Goal: Task Accomplishment & Management: Manage account settings

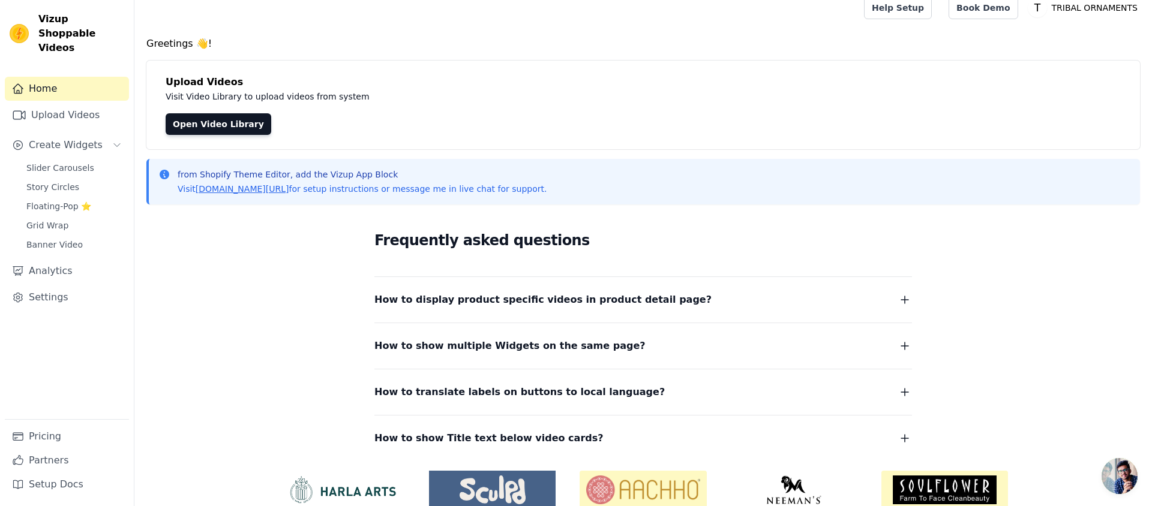
scroll to position [65, 0]
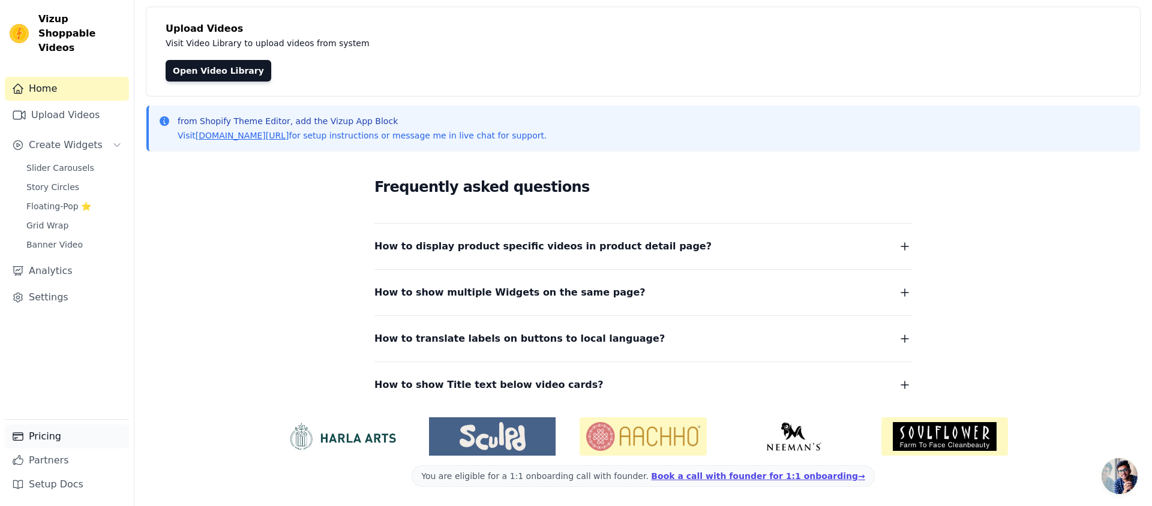
click at [65, 437] on link "Pricing" at bounding box center [67, 437] width 124 height 24
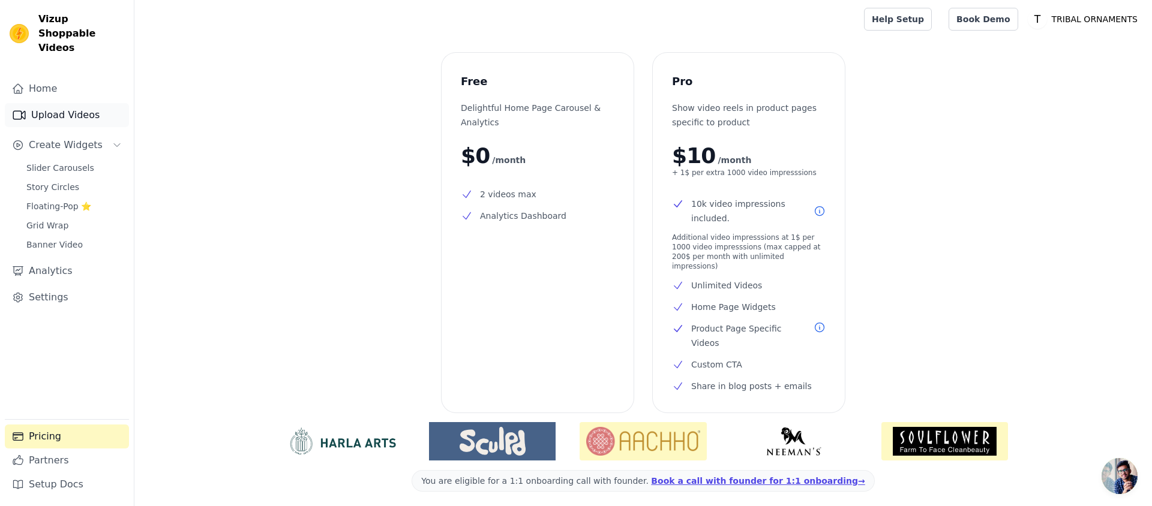
click at [59, 103] on link "Upload Videos" at bounding box center [67, 115] width 124 height 24
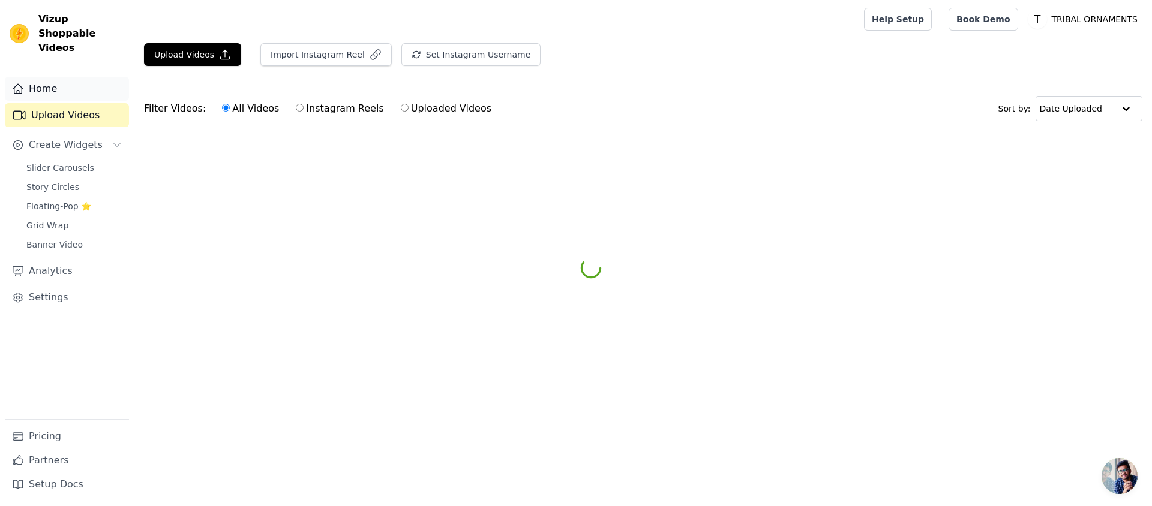
click at [55, 77] on link "Home" at bounding box center [67, 89] width 124 height 24
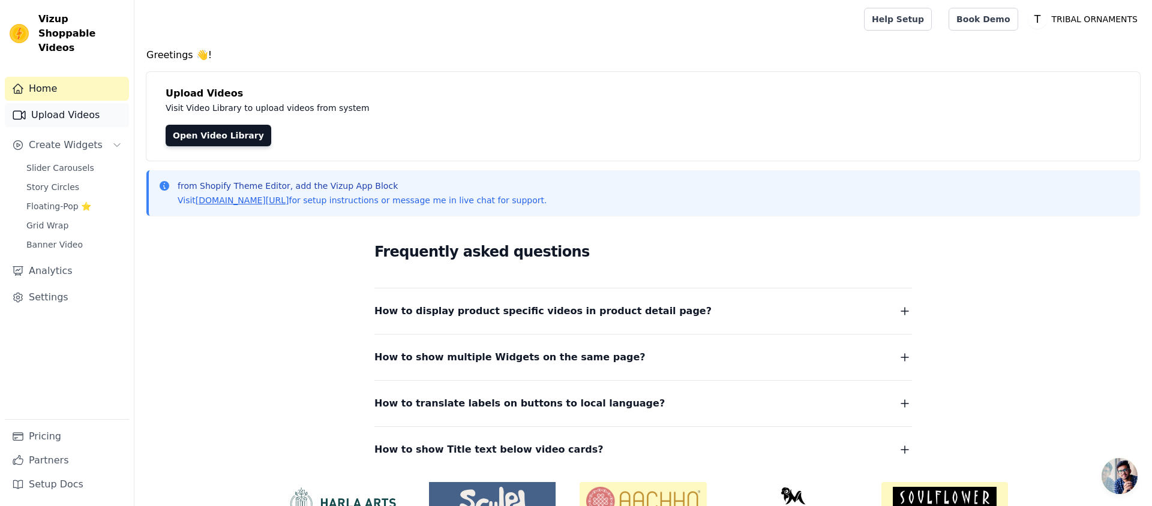
click at [65, 103] on link "Upload Videos" at bounding box center [67, 115] width 124 height 24
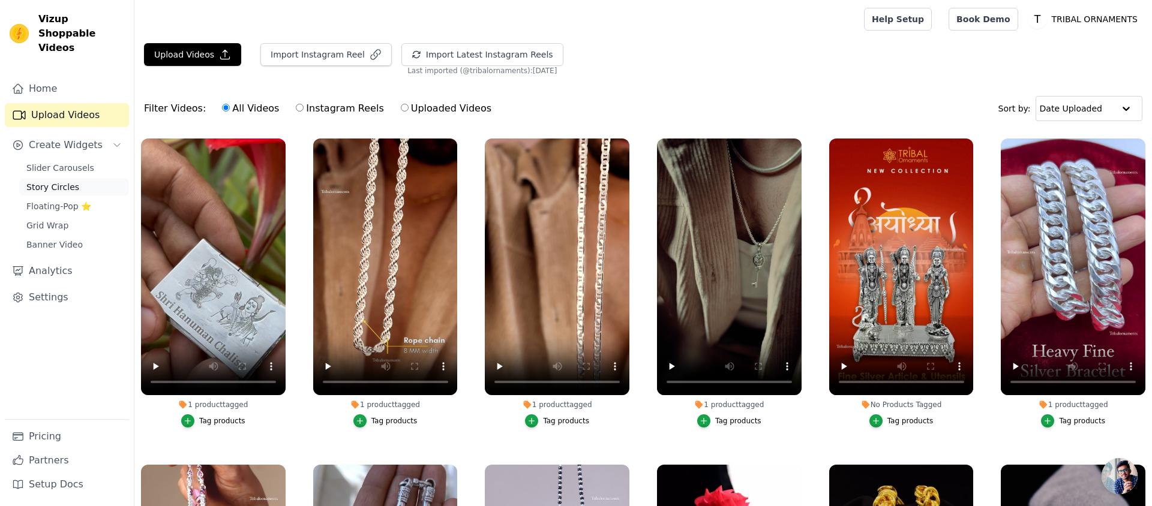
click at [54, 181] on span "Story Circles" at bounding box center [52, 187] width 53 height 12
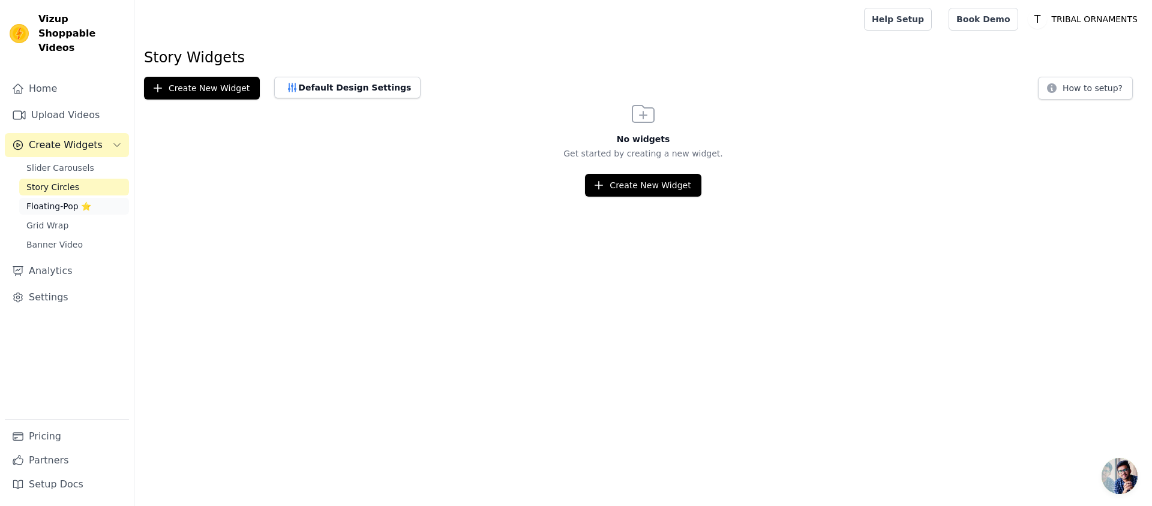
click at [46, 200] on span "Floating-Pop ⭐" at bounding box center [58, 206] width 65 height 12
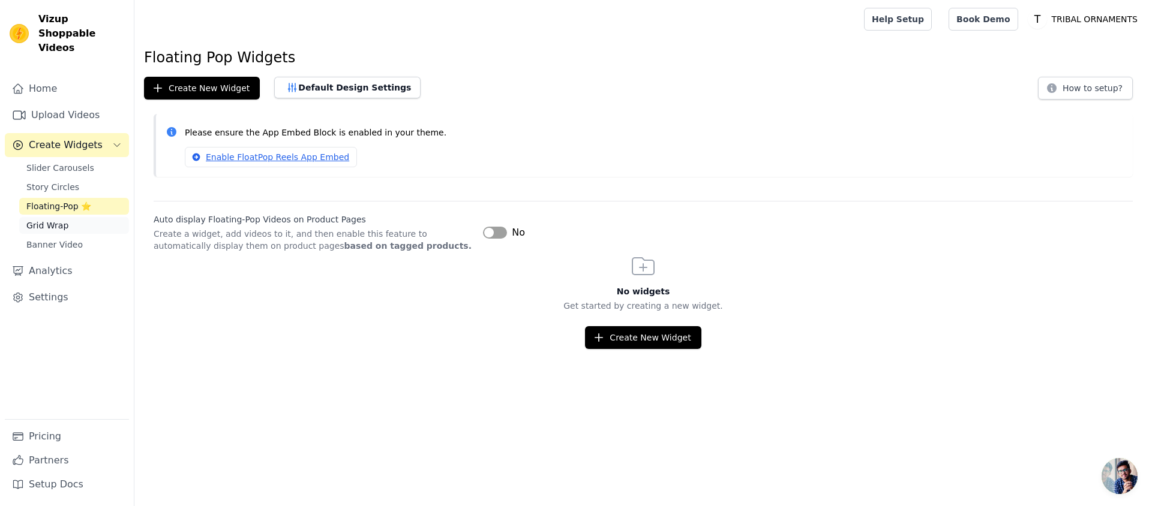
click at [44, 220] on span "Grid Wrap" at bounding box center [47, 226] width 42 height 12
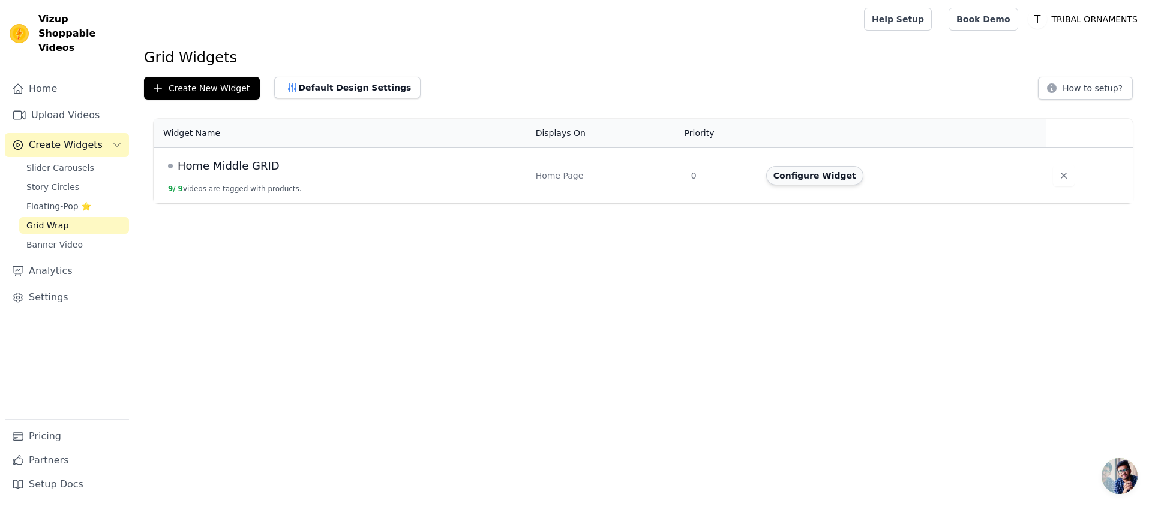
click at [840, 176] on button "Configure Widget" at bounding box center [814, 175] width 97 height 19
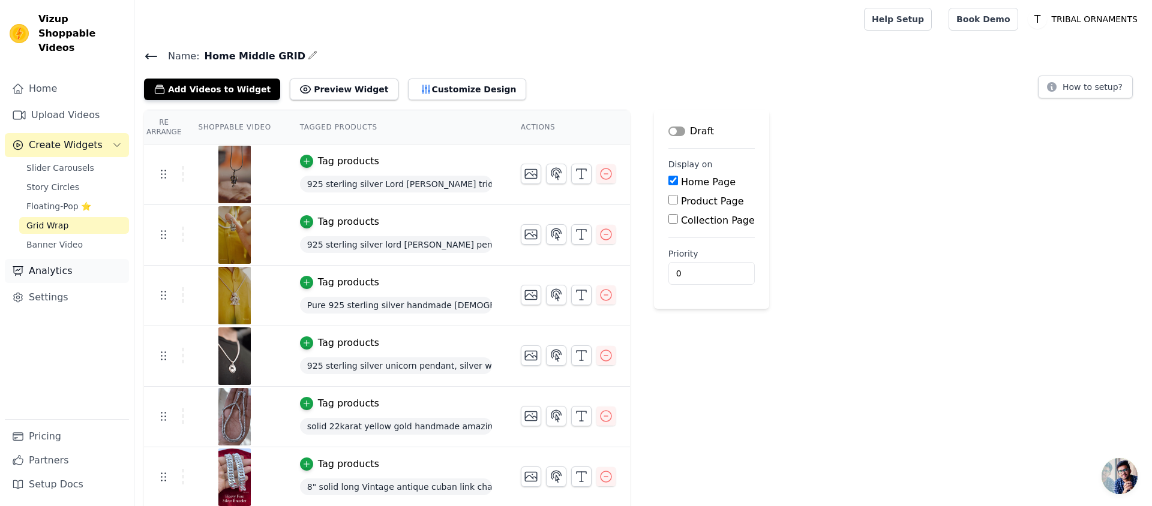
click at [61, 259] on link "Analytics" at bounding box center [67, 271] width 124 height 24
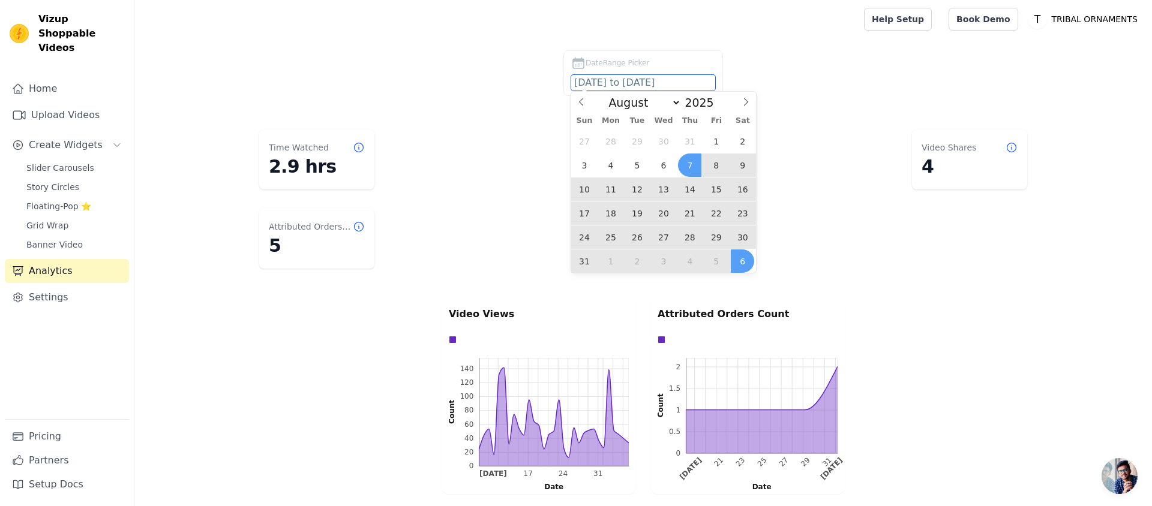
click at [633, 83] on input "2025-08-07 to 2025-09-06" at bounding box center [643, 83] width 144 height 16
click at [584, 104] on icon at bounding box center [581, 102] width 8 height 8
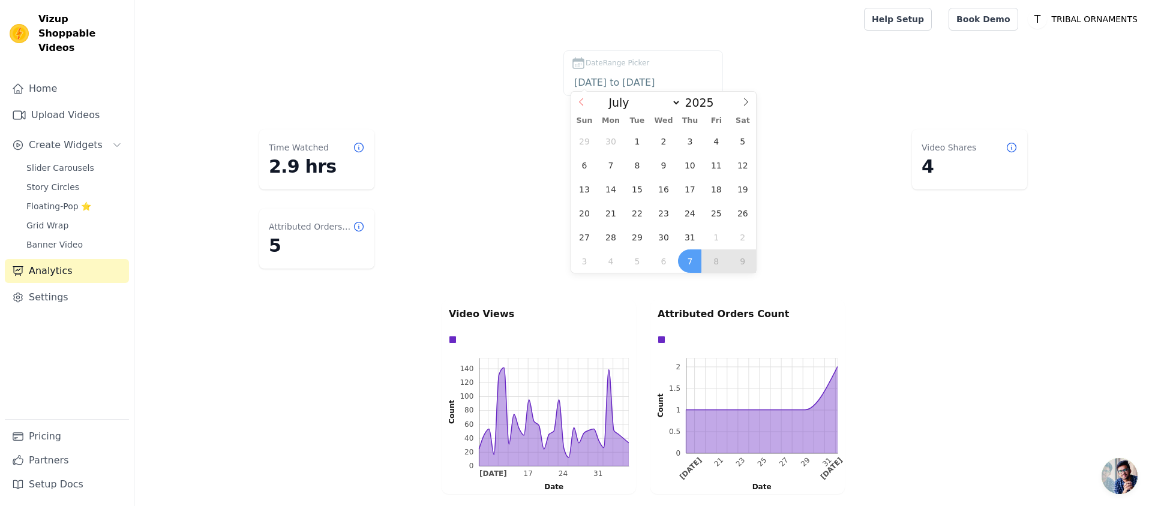
click at [584, 104] on icon at bounding box center [581, 102] width 8 height 8
select select "4"
click at [694, 136] on span "1" at bounding box center [689, 141] width 23 height 23
type input "2025-05-01"
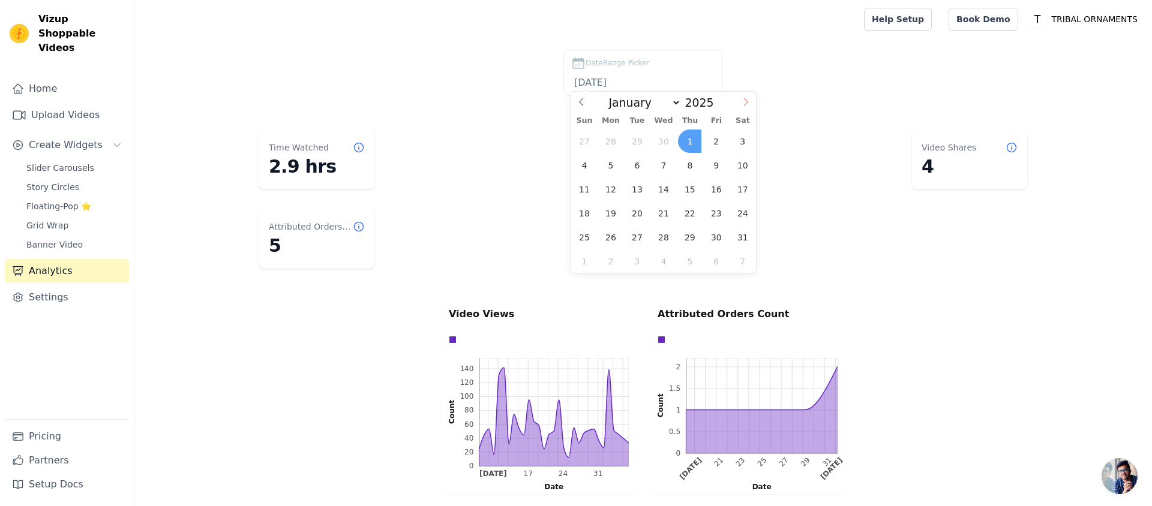
click at [742, 105] on icon at bounding box center [746, 102] width 8 height 8
select select "8"
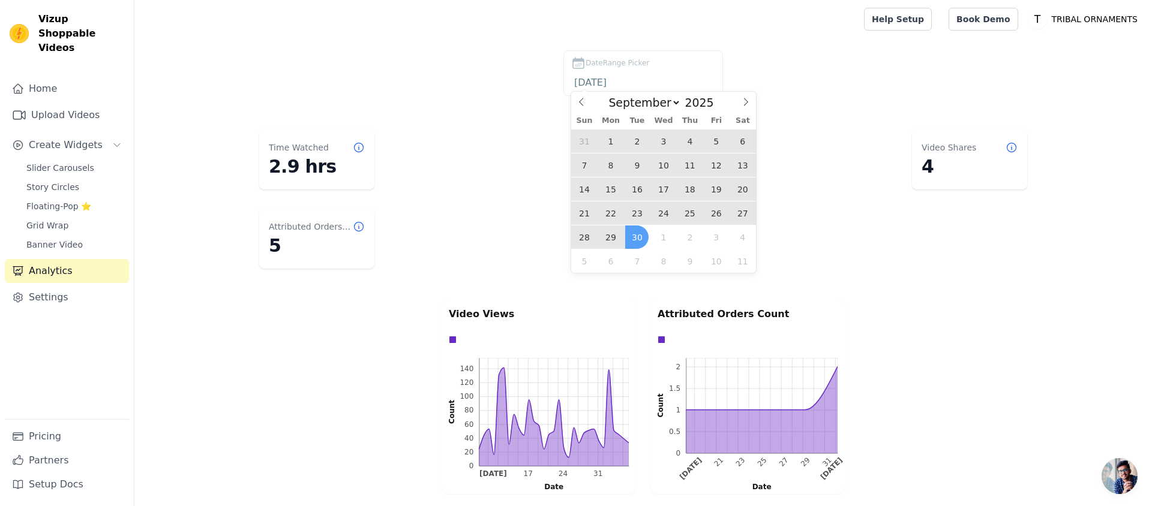
click at [634, 238] on span "30" at bounding box center [636, 237] width 23 height 23
type input "2025-05-01 to 2025-09-30"
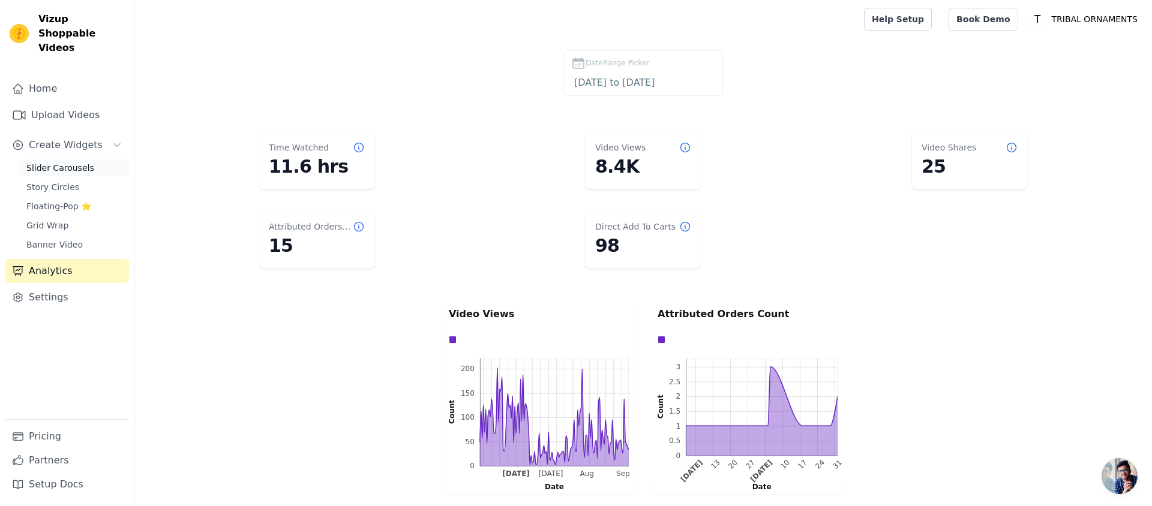
click at [49, 162] on span "Slider Carousels" at bounding box center [60, 168] width 68 height 12
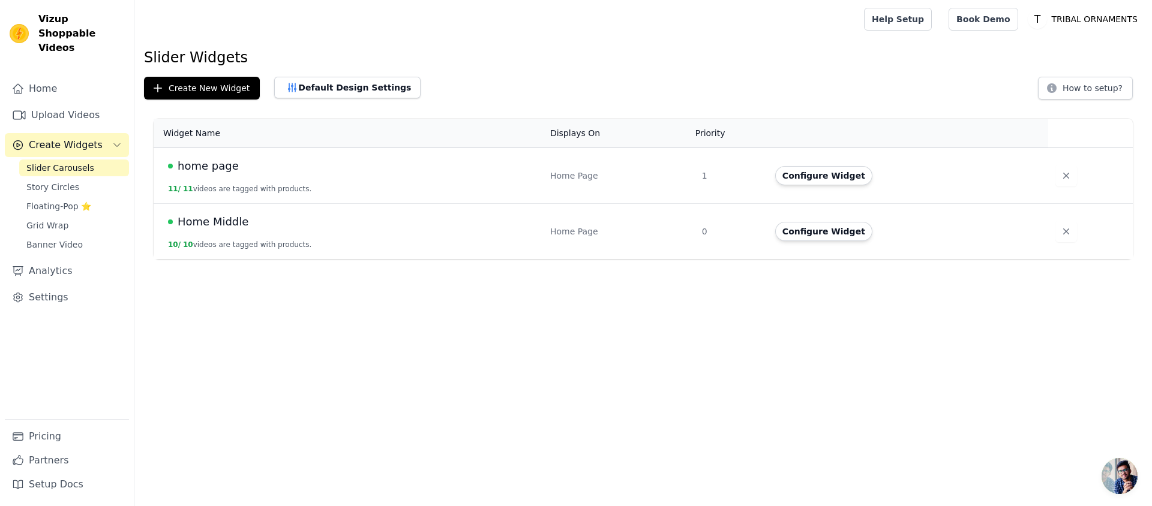
click at [210, 164] on span "home page" at bounding box center [208, 166] width 61 height 17
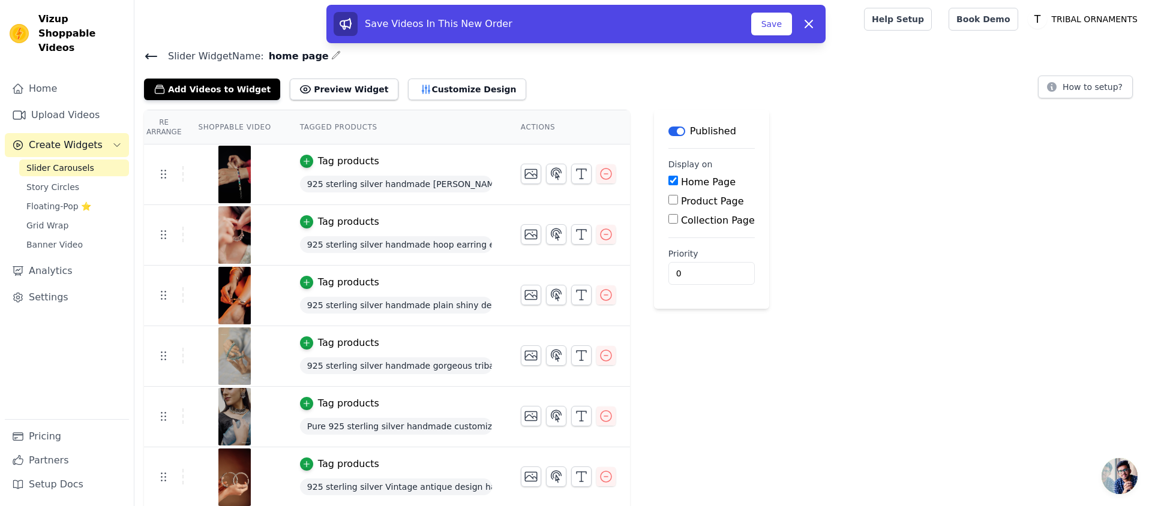
click at [152, 58] on icon at bounding box center [151, 56] width 14 height 14
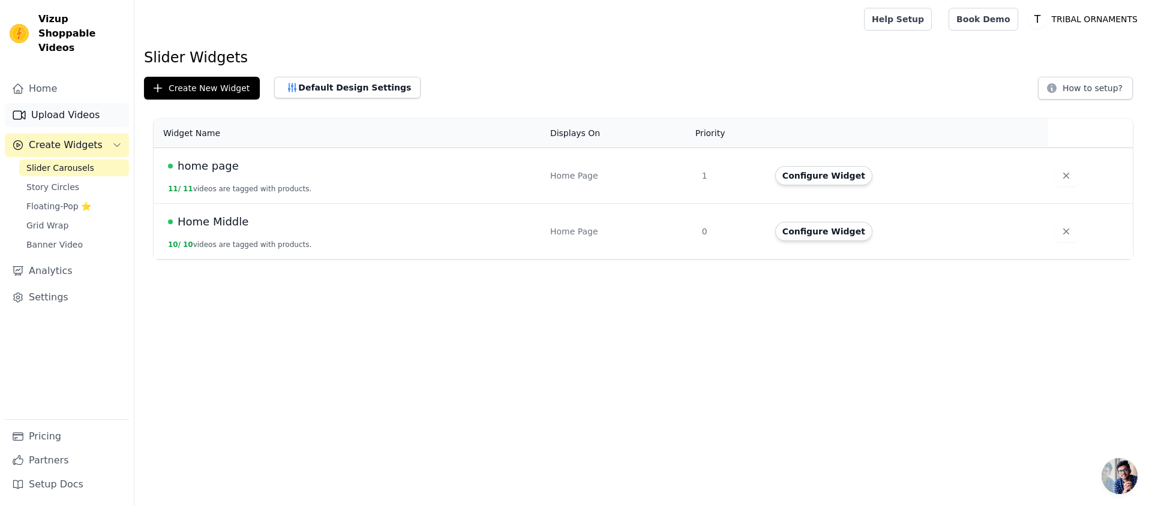
click at [60, 103] on link "Upload Videos" at bounding box center [67, 115] width 124 height 24
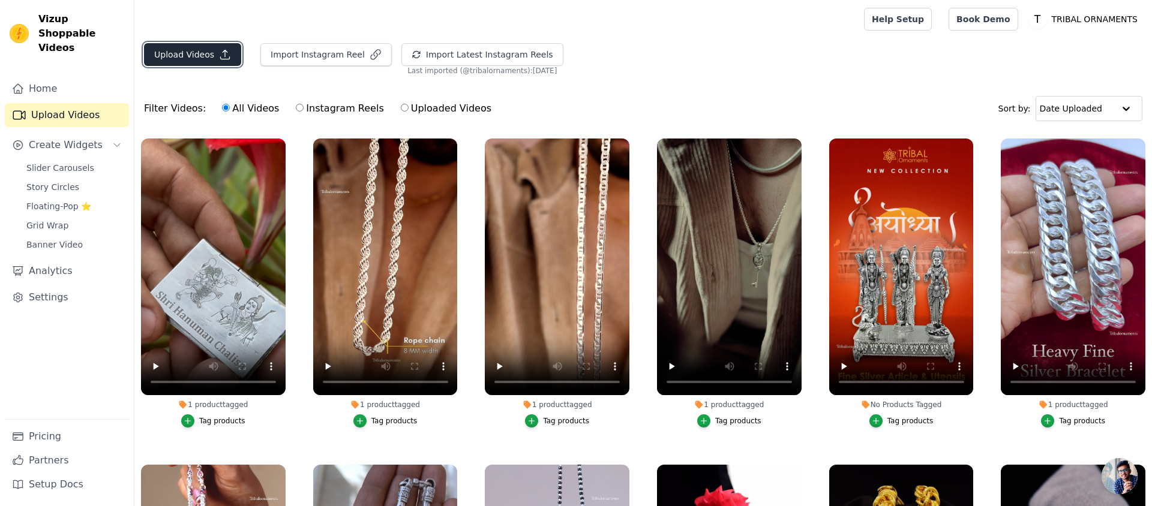
click at [193, 57] on button "Upload Videos" at bounding box center [192, 54] width 97 height 23
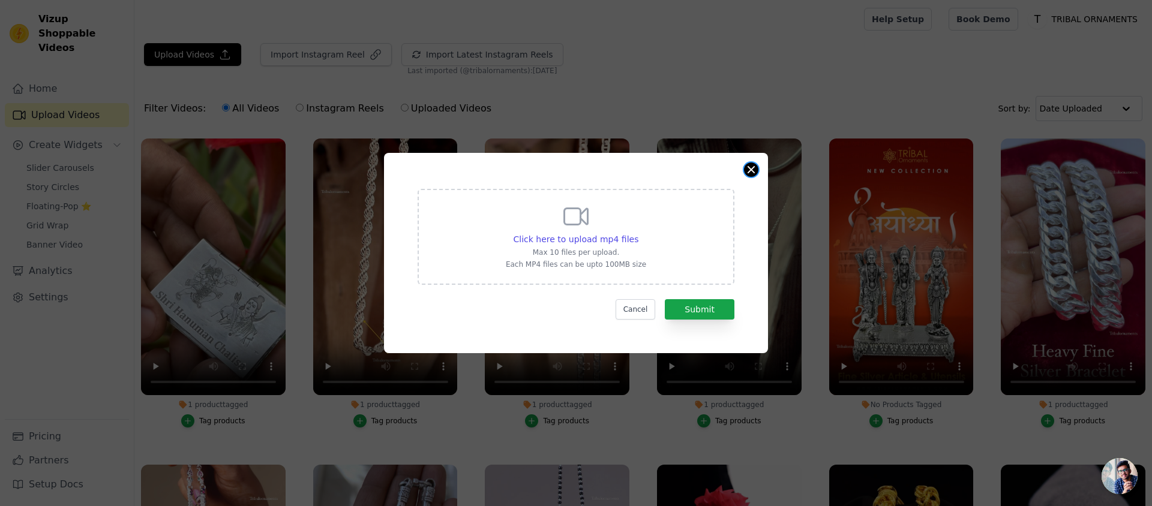
click at [744, 169] on button "Close modal" at bounding box center [751, 170] width 14 height 14
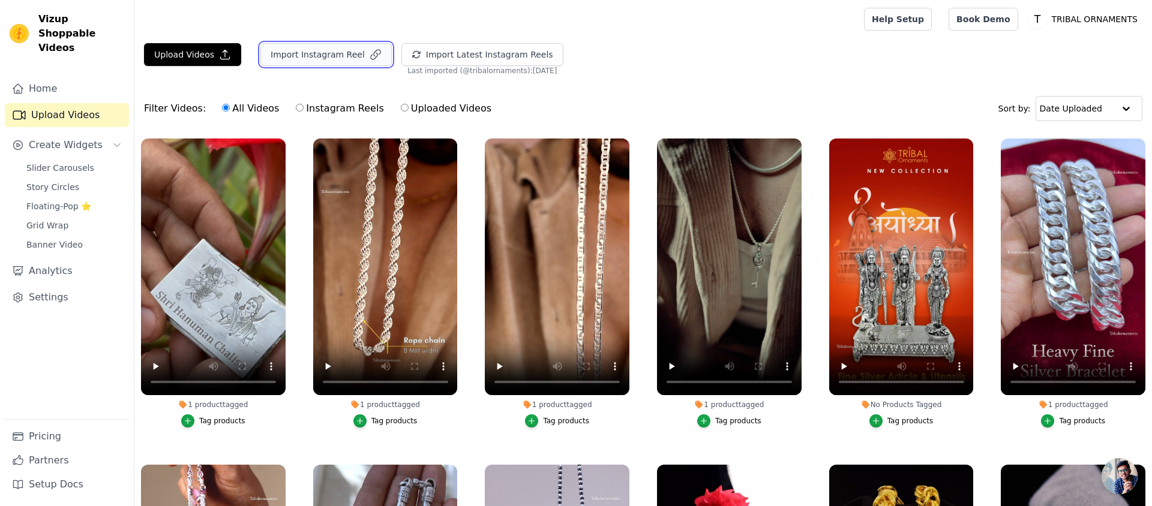
click at [344, 62] on button "Import Instagram Reel" at bounding box center [325, 54] width 131 height 23
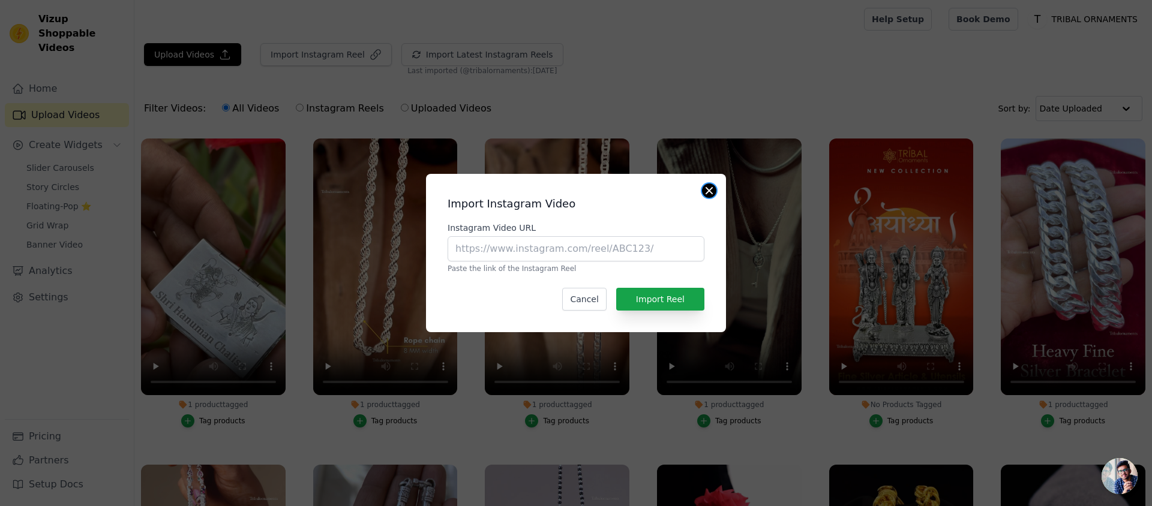
click at [709, 193] on button "Close modal" at bounding box center [709, 191] width 14 height 14
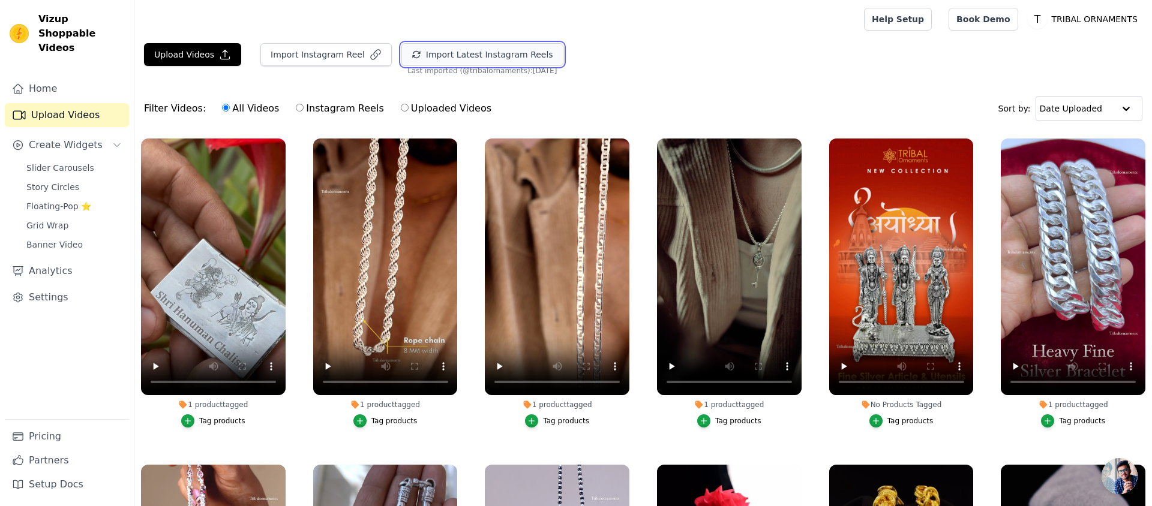
click at [454, 60] on button "Import Latest Instagram Reels" at bounding box center [482, 54] width 162 height 23
click at [56, 77] on link "Home" at bounding box center [67, 89] width 124 height 24
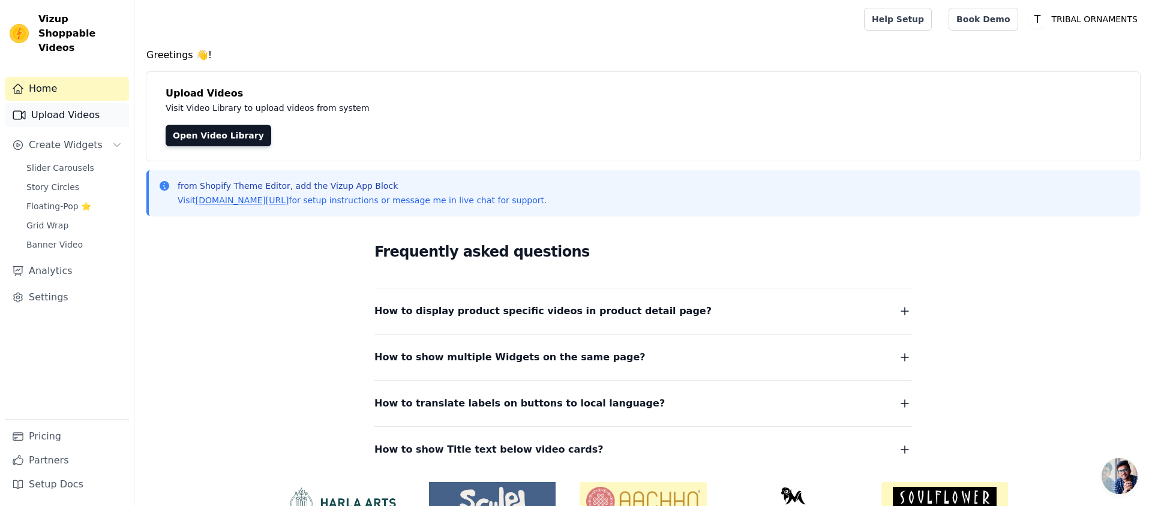
click at [56, 103] on link "Upload Videos" at bounding box center [67, 115] width 124 height 24
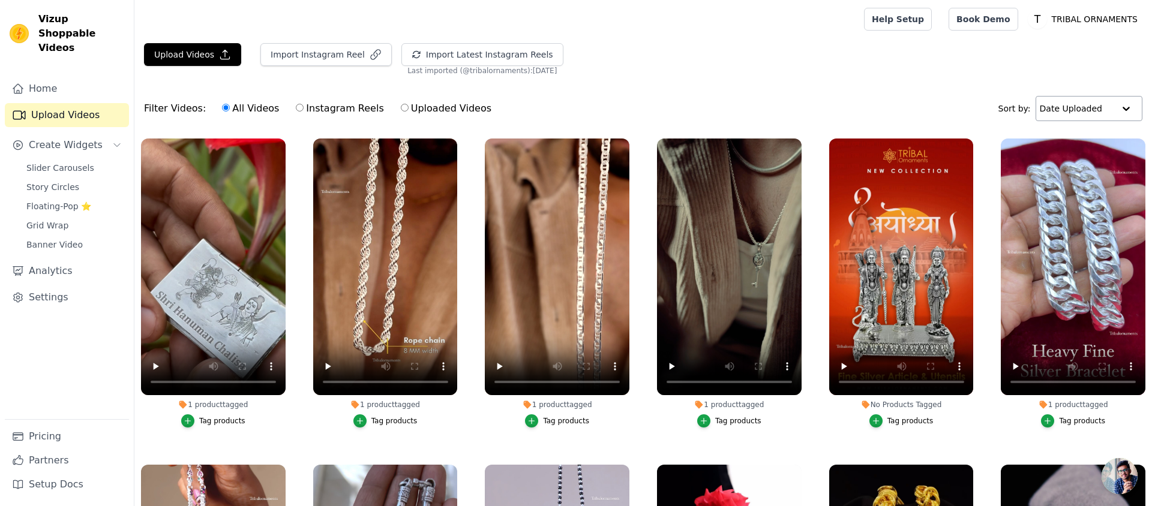
click at [1070, 97] on div "Filter Videos: All Videos Instagram Reels Uploaded Videos Sort by: Date Uploaded" at bounding box center [643, 108] width 1018 height 47
click at [1076, 112] on input "text" at bounding box center [1076, 109] width 74 height 24
click at [1062, 142] on div "Date Created" at bounding box center [1086, 146] width 103 height 14
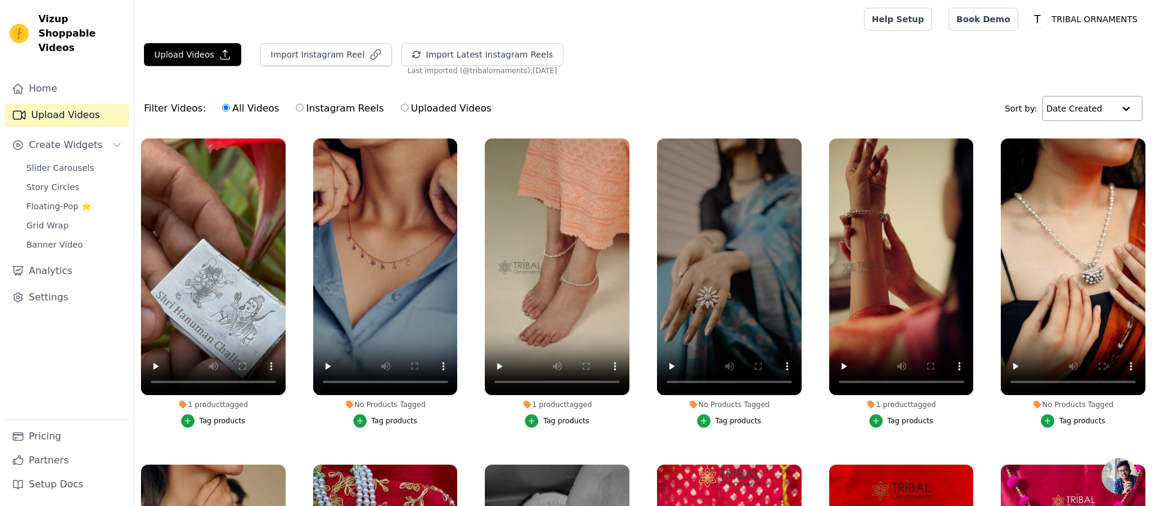
click at [1068, 110] on input "text" at bounding box center [1081, 109] width 68 height 24
click at [1069, 134] on div "Date Uploaded" at bounding box center [1089, 132] width 97 height 14
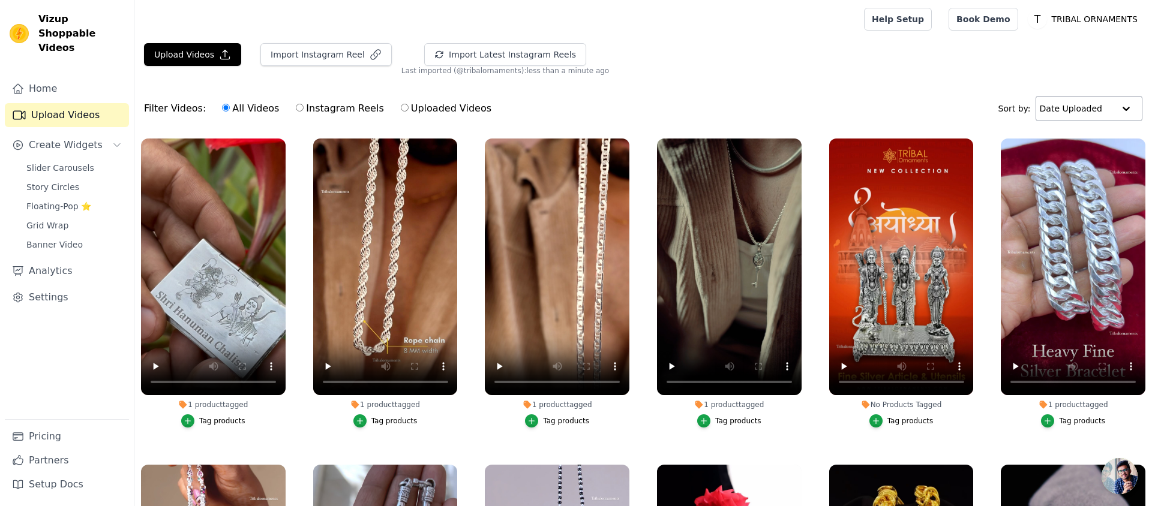
click at [307, 105] on label "Instagram Reels" at bounding box center [339, 109] width 89 height 16
click at [304, 105] on input "Instagram Reels" at bounding box center [300, 108] width 8 height 8
radio input "true"
click at [233, 108] on label "All Videos" at bounding box center [250, 109] width 58 height 16
click at [230, 108] on input "All Videos" at bounding box center [226, 108] width 8 height 8
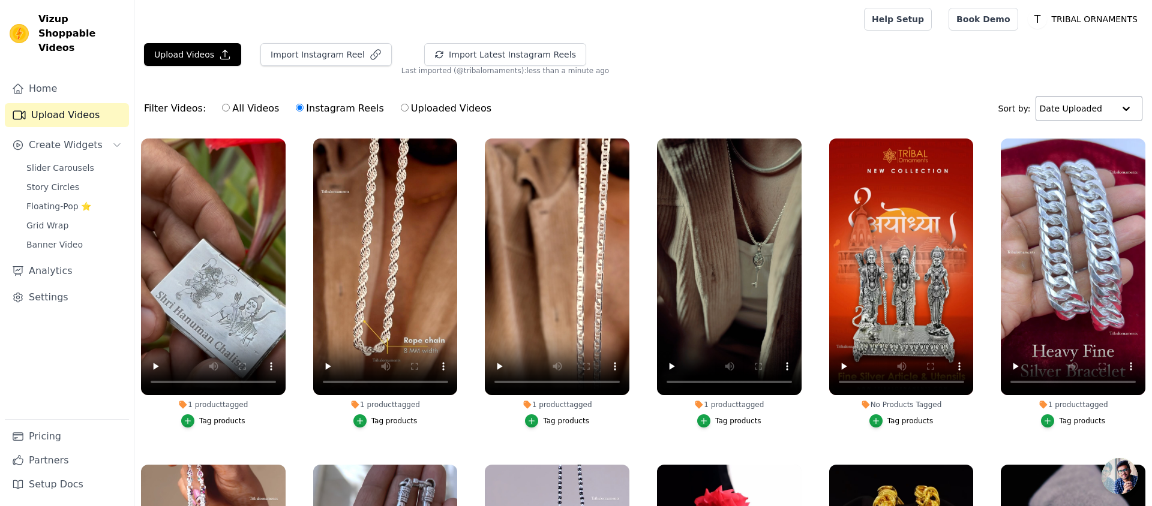
radio input "true"
click at [469, 106] on label "Uploaded Videos" at bounding box center [446, 109] width 92 height 16
click at [409, 106] on input "Uploaded Videos" at bounding box center [405, 108] width 8 height 8
radio input "true"
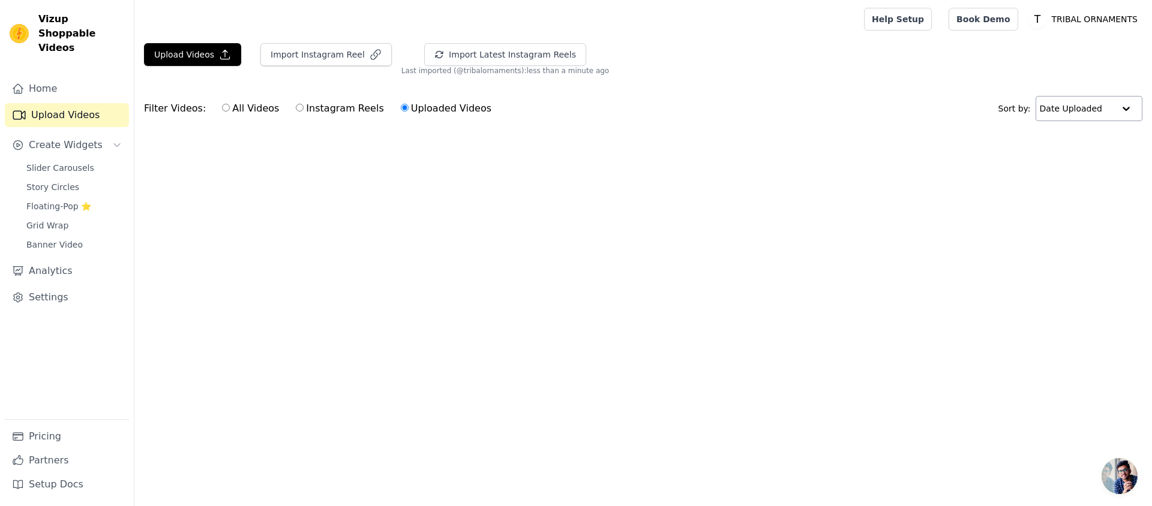
click at [320, 113] on label "Instagram Reels" at bounding box center [339, 109] width 89 height 16
click at [304, 112] on input "Instagram Reels" at bounding box center [300, 108] width 8 height 8
radio input "true"
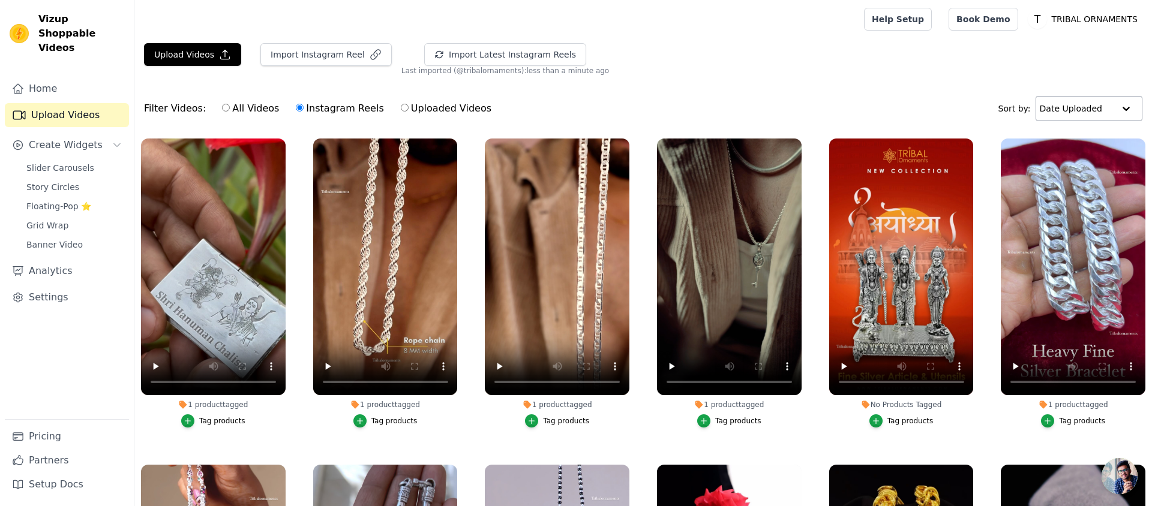
click at [229, 107] on label "All Videos" at bounding box center [250, 109] width 58 height 16
click at [229, 107] on input "All Videos" at bounding box center [226, 108] width 8 height 8
radio input "true"
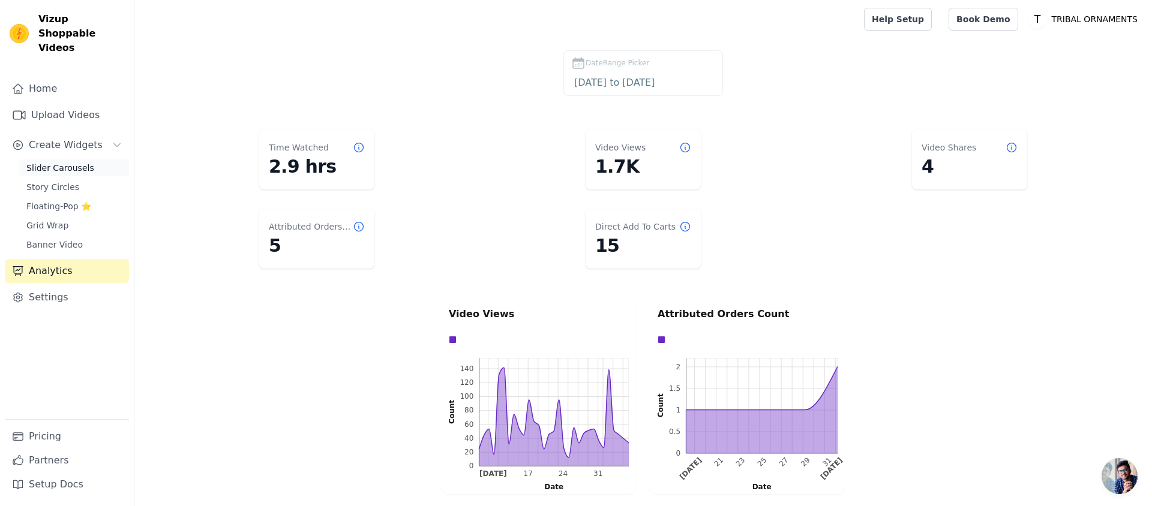
click at [52, 162] on span "Slider Carousels" at bounding box center [60, 168] width 68 height 12
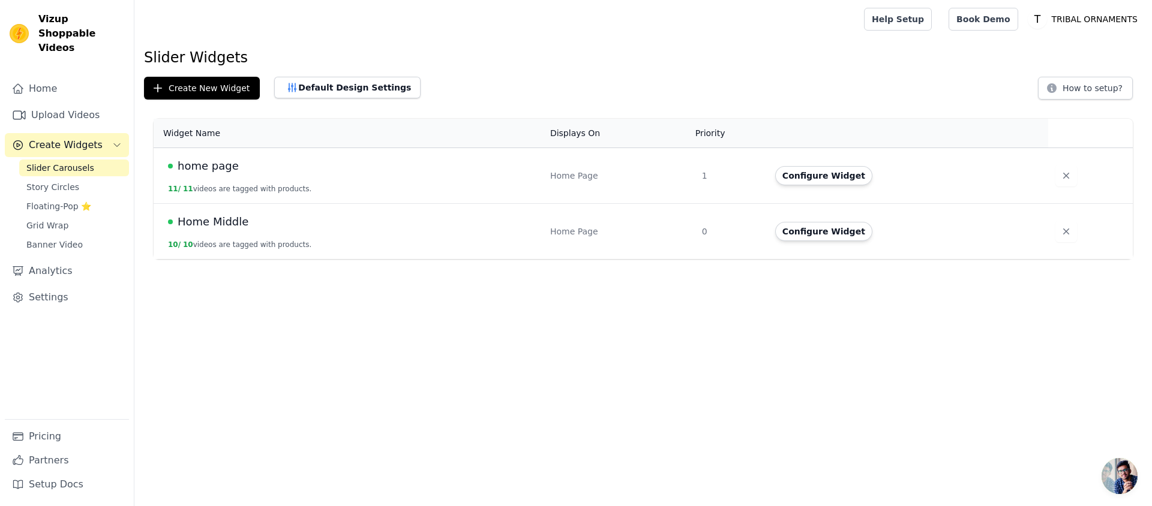
click at [230, 224] on span "Home Middle" at bounding box center [213, 222] width 71 height 17
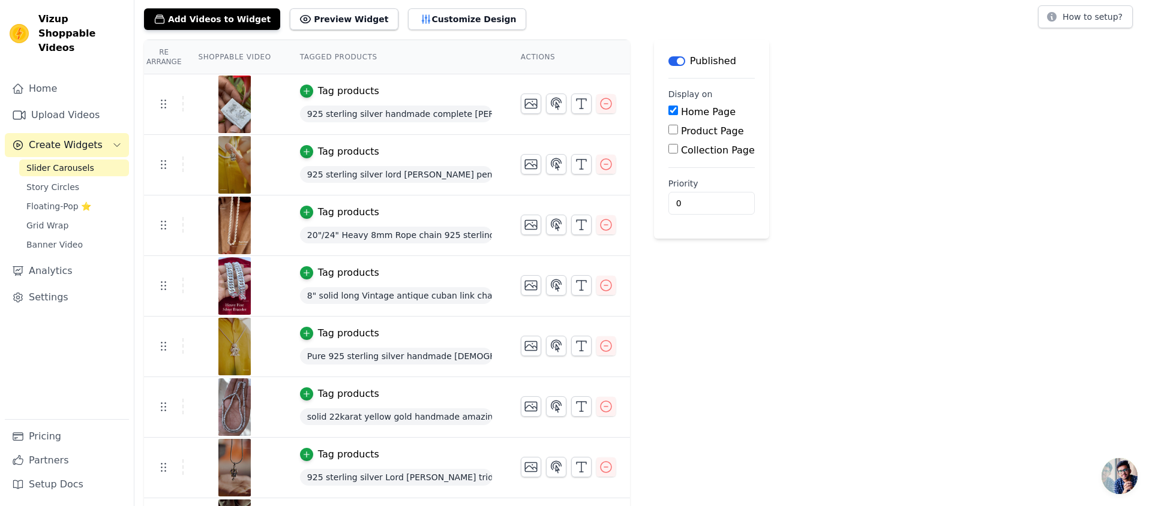
scroll to position [73, 0]
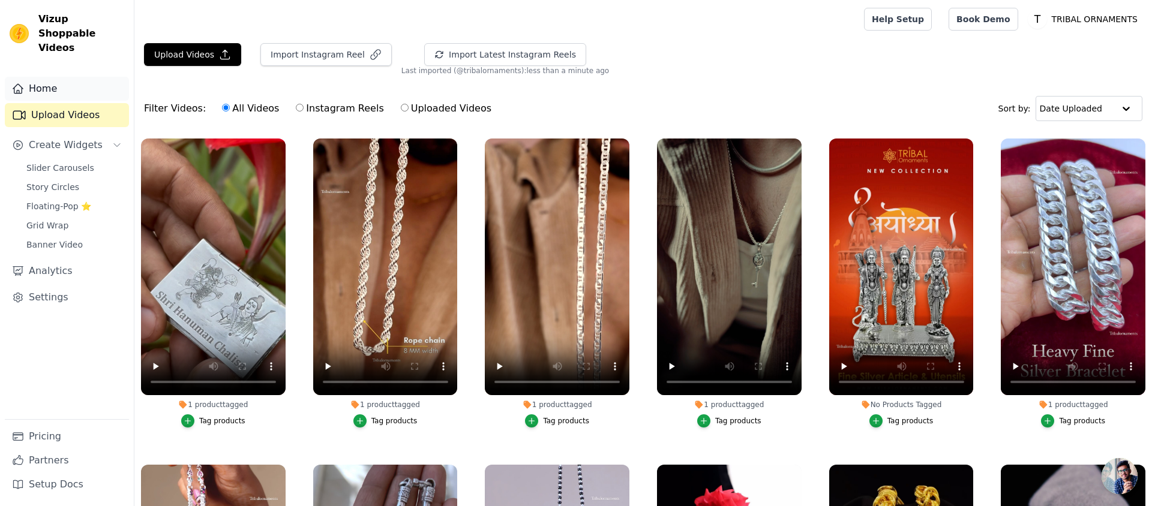
click at [64, 77] on link "Home" at bounding box center [67, 89] width 124 height 24
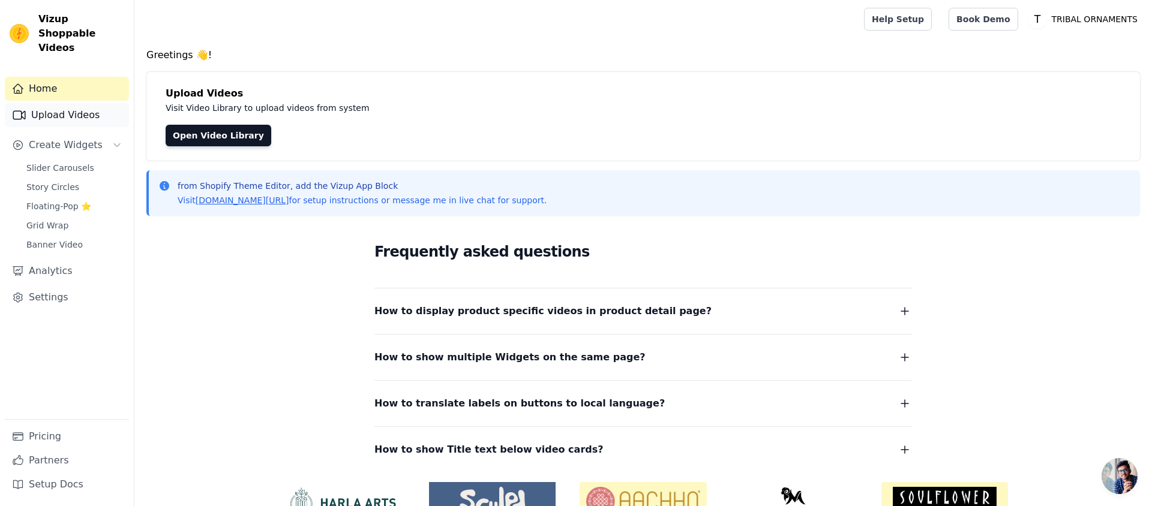
click at [60, 103] on link "Upload Videos" at bounding box center [67, 115] width 124 height 24
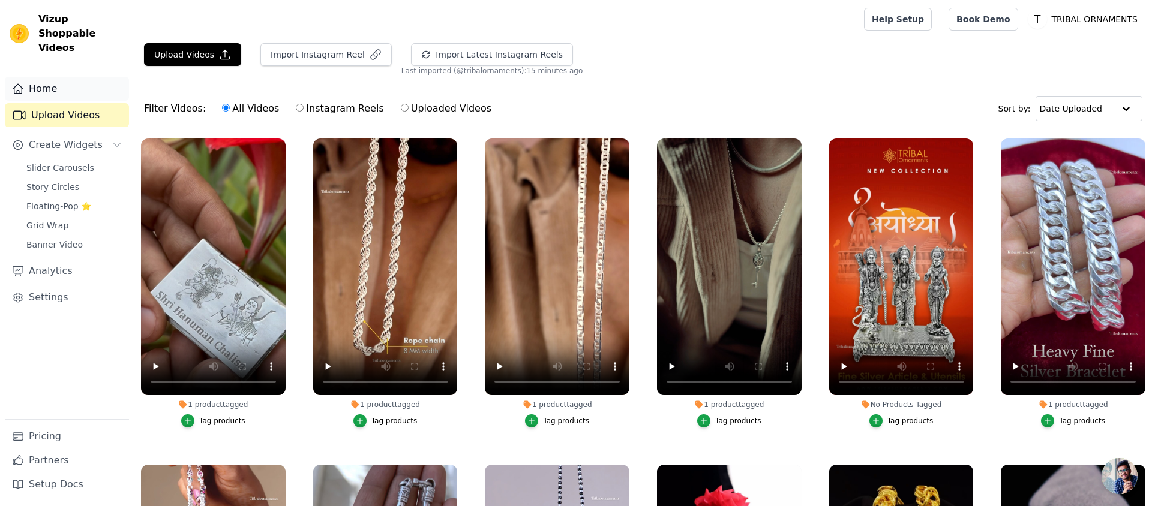
click at [53, 77] on link "Home" at bounding box center [67, 89] width 124 height 24
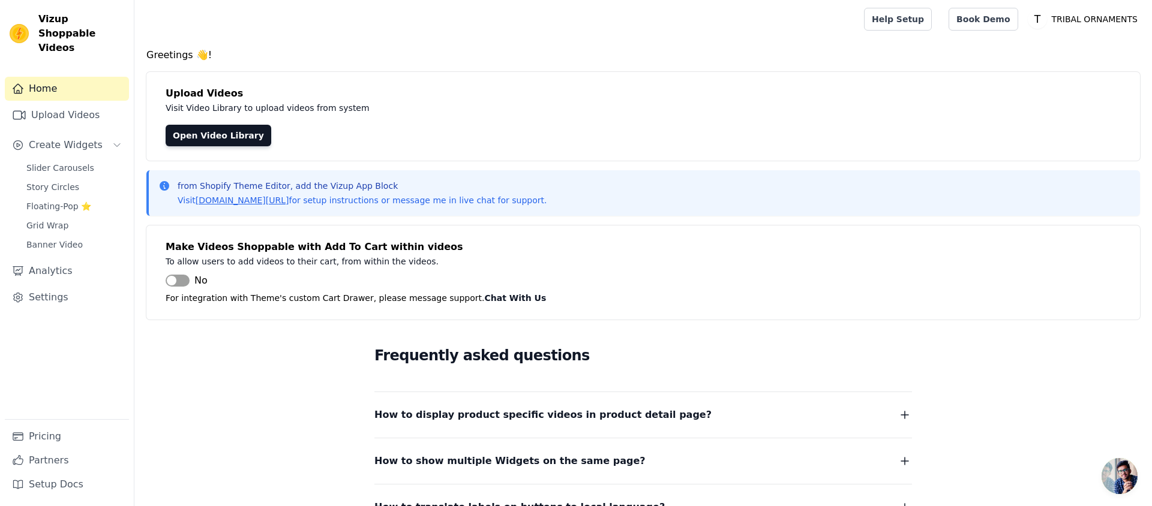
scroll to position [1, 0]
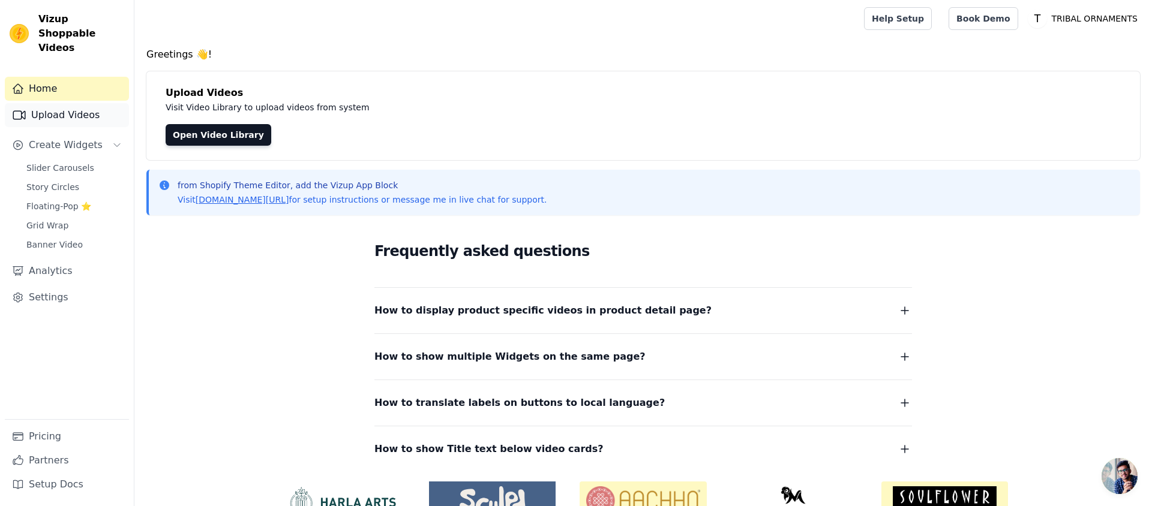
click at [52, 105] on link "Upload Videos" at bounding box center [67, 115] width 124 height 24
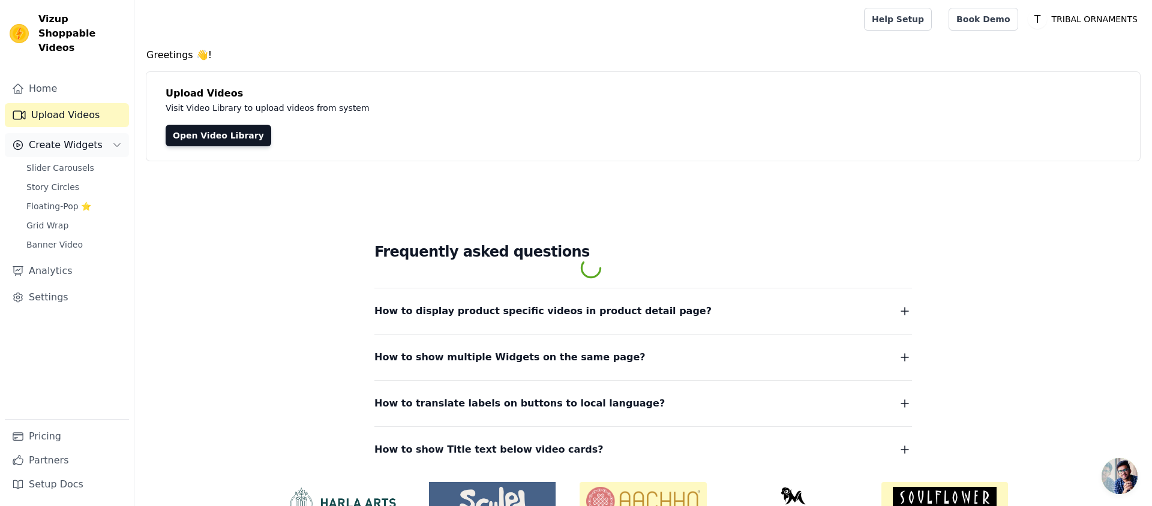
click at [52, 138] on span "Create Widgets" at bounding box center [66, 145] width 74 height 14
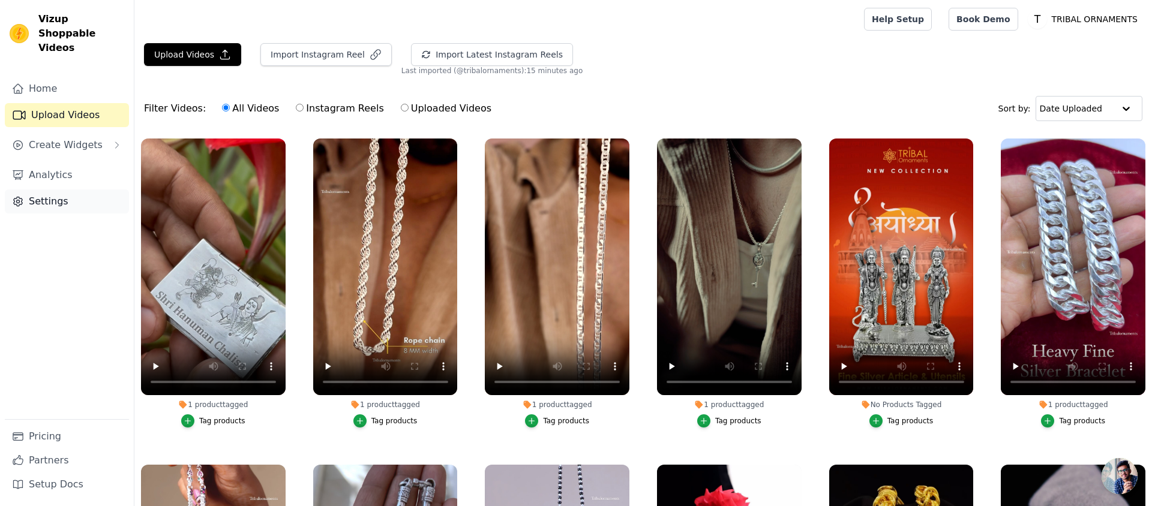
click at [40, 196] on link "Settings" at bounding box center [67, 202] width 124 height 24
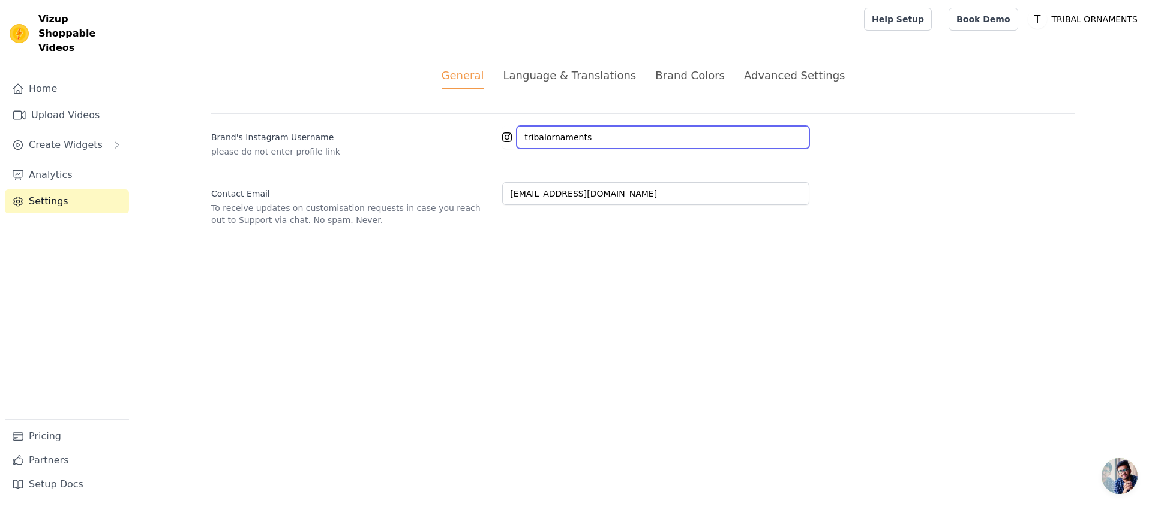
click at [606, 139] on input "tribalornaments" at bounding box center [663, 137] width 293 height 23
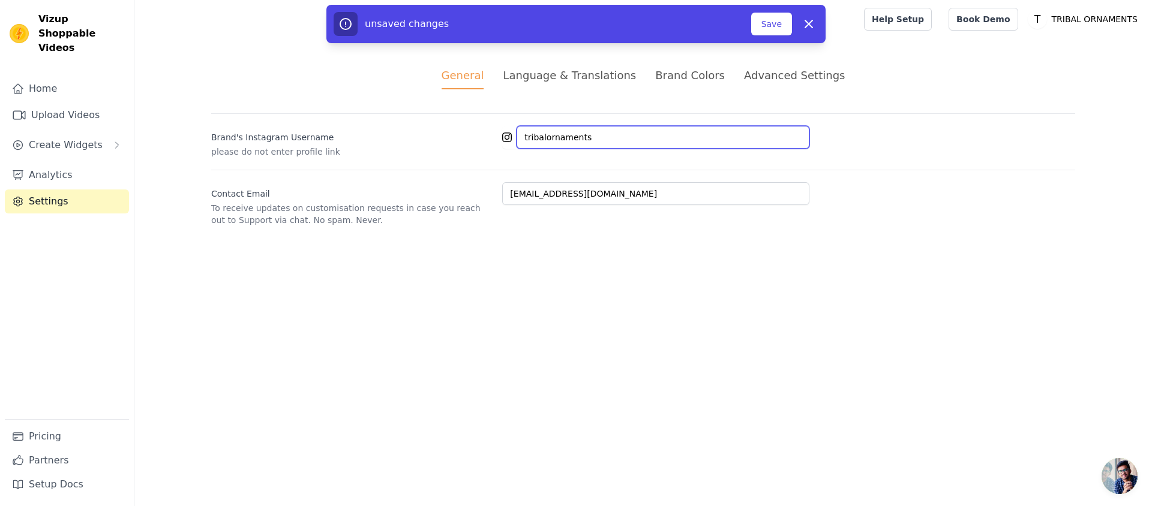
type input "tribalornaments"
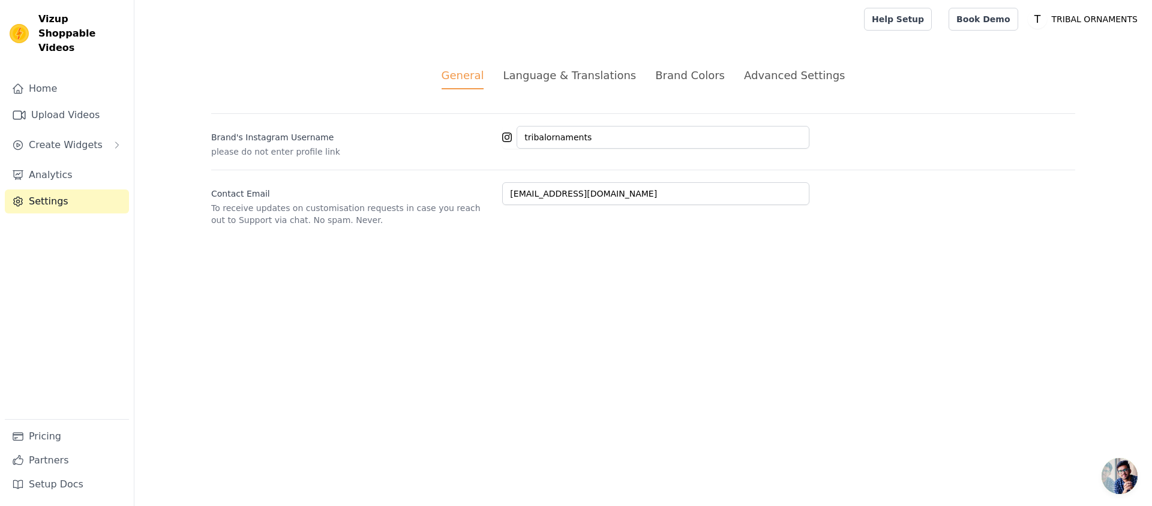
click at [569, 65] on div "General Language & Translations Brand Colors Advanced Settings unsaved changes …" at bounding box center [643, 146] width 922 height 217
click at [55, 86] on div "Home Upload Videos Create Widgets Analytics Settings" at bounding box center [67, 248] width 124 height 343
click at [46, 103] on link "Upload Videos" at bounding box center [67, 115] width 124 height 24
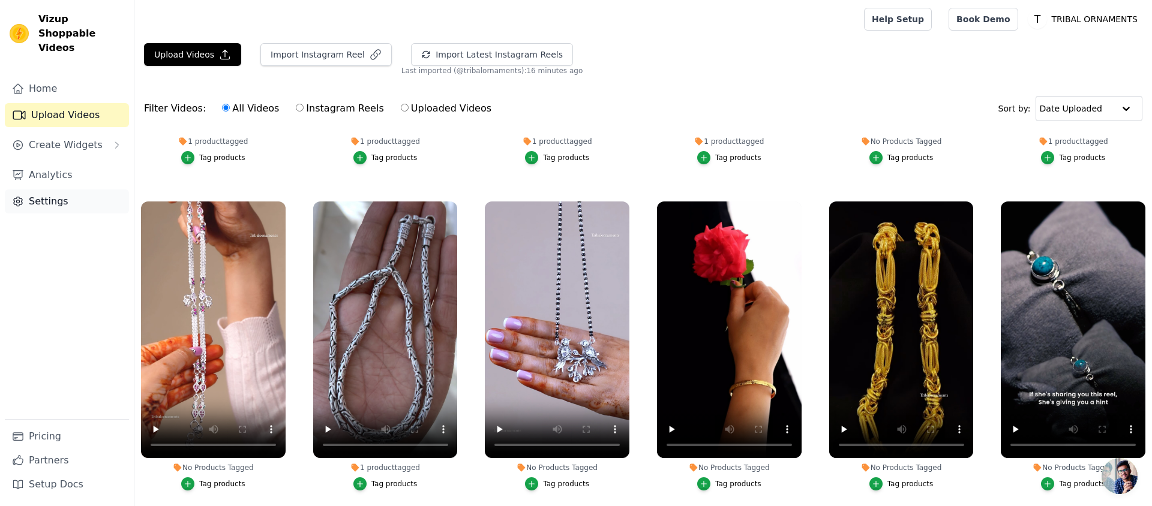
click at [61, 190] on link "Settings" at bounding box center [67, 202] width 124 height 24
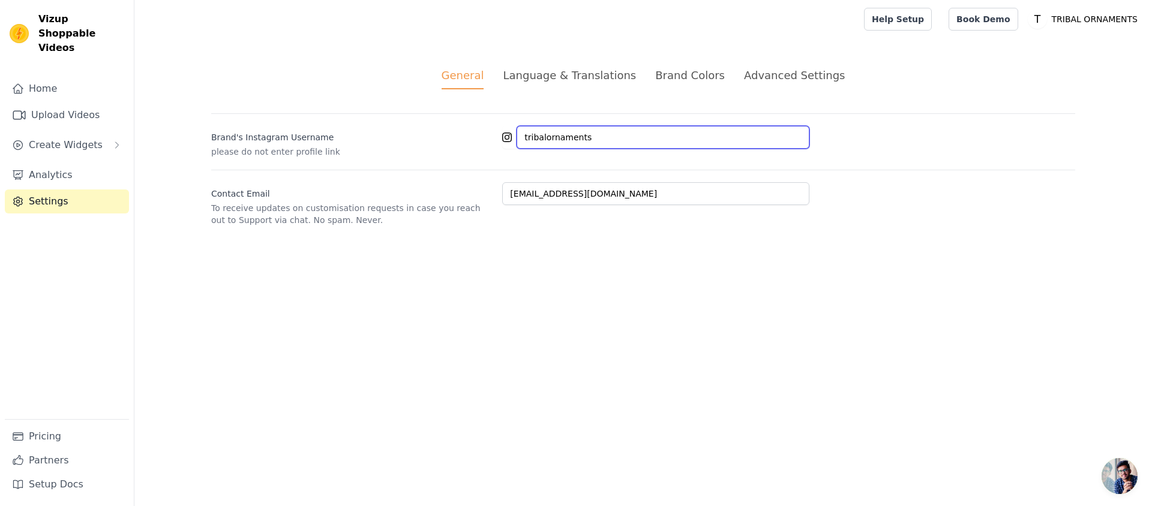
click at [684, 126] on input "tribalornaments" at bounding box center [663, 137] width 293 height 23
click at [638, 137] on input "tribalornaments" at bounding box center [663, 137] width 293 height 23
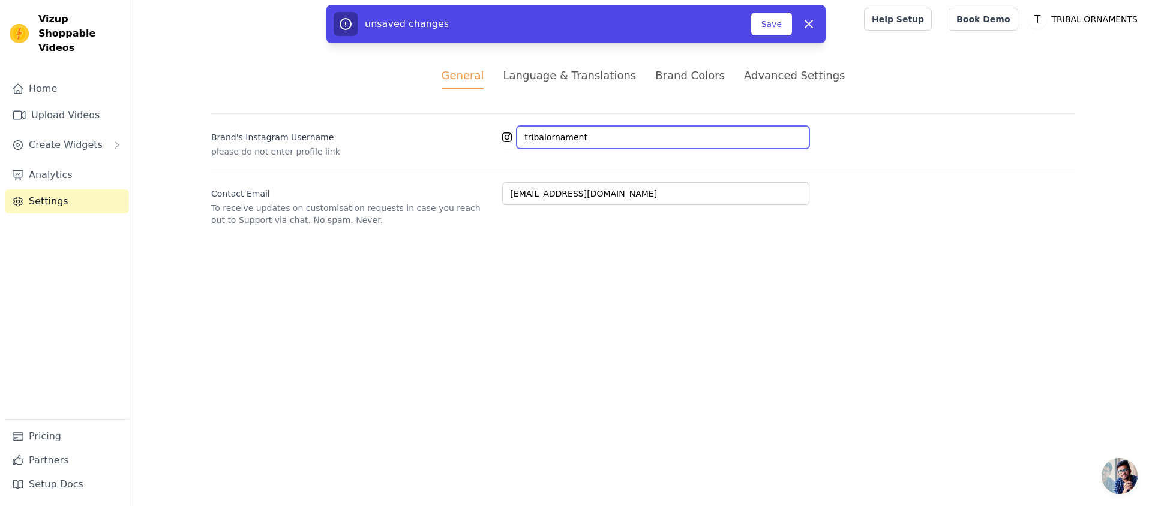
type input "tribalornaments"
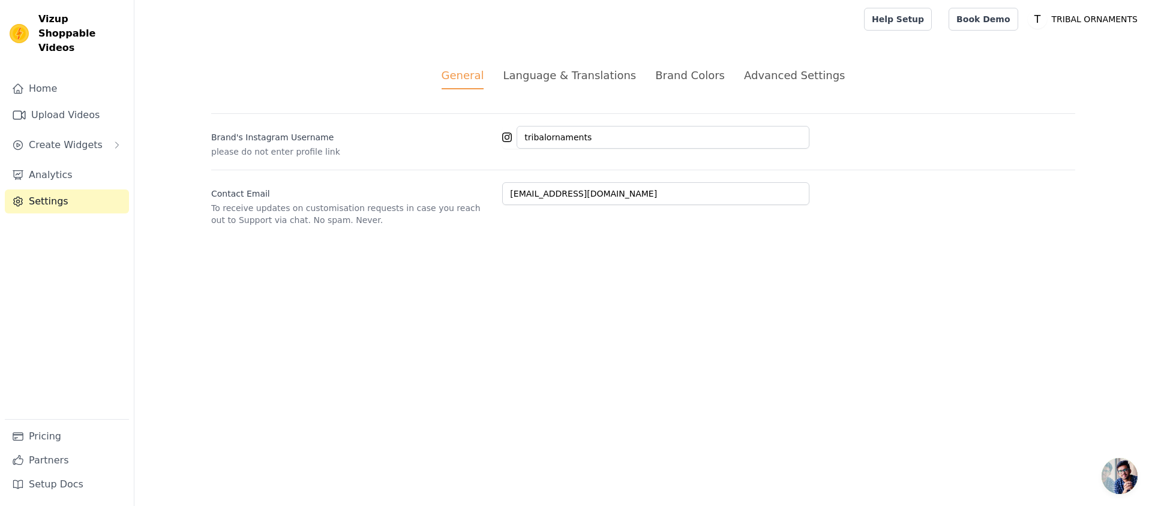
click at [564, 58] on div "General Language & Translations Brand Colors Advanced Settings unsaved changes …" at bounding box center [643, 146] width 922 height 217
click at [563, 64] on div "General Language & Translations Brand Colors Advanced Settings unsaved changes …" at bounding box center [643, 146] width 922 height 217
click at [563, 66] on div "General Language & Translations Brand Colors Advanced Settings unsaved changes …" at bounding box center [643, 146] width 922 height 217
click at [562, 70] on div "Language & Translations" at bounding box center [569, 75] width 133 height 16
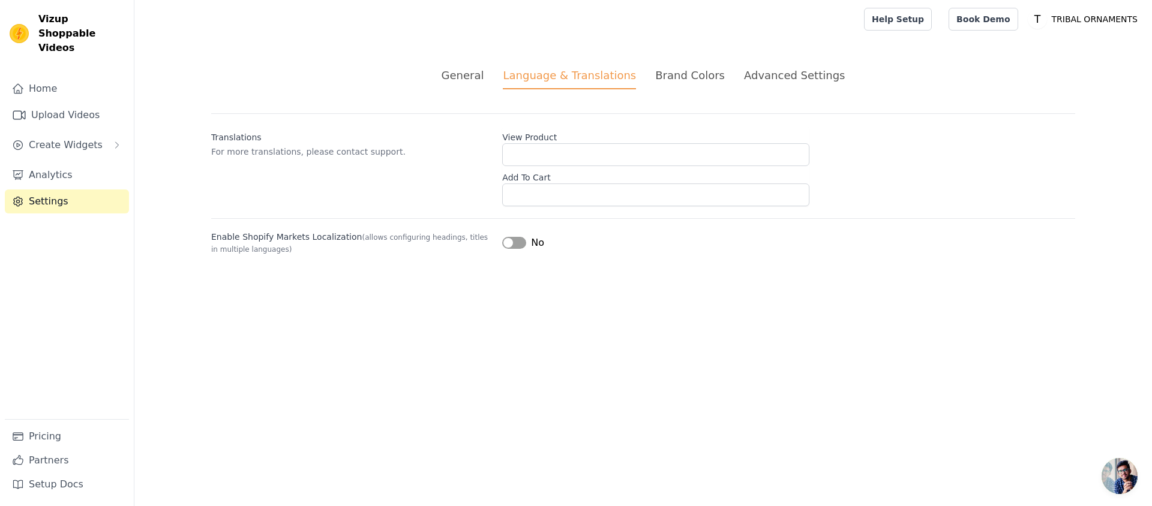
click at [730, 74] on ul "General Language & Translations Brand Colors Advanced Settings" at bounding box center [643, 78] width 864 height 22
click at [691, 79] on div "Brand Colors" at bounding box center [690, 75] width 70 height 16
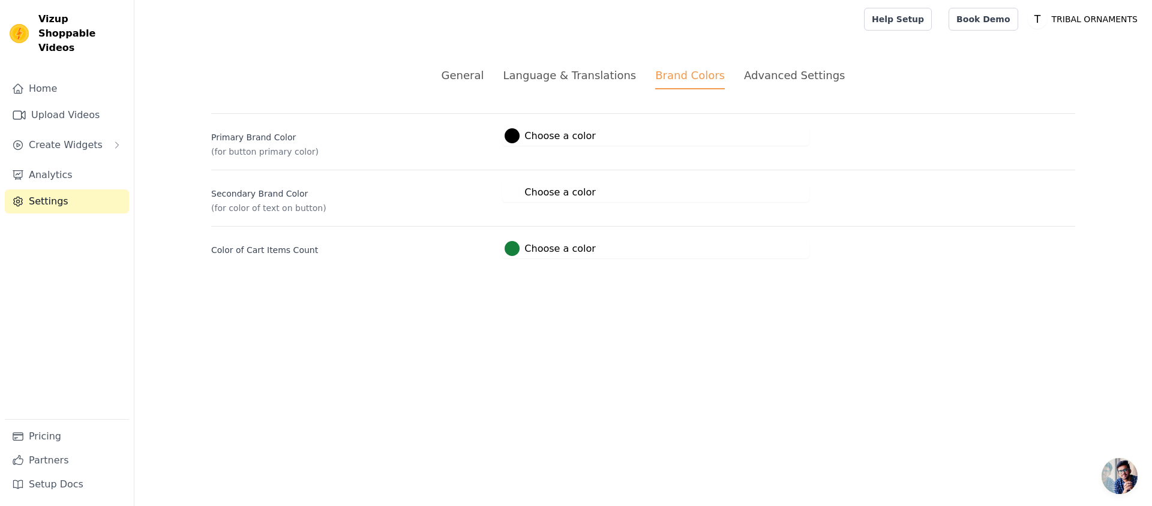
click at [766, 76] on div "Advanced Settings" at bounding box center [794, 75] width 101 height 16
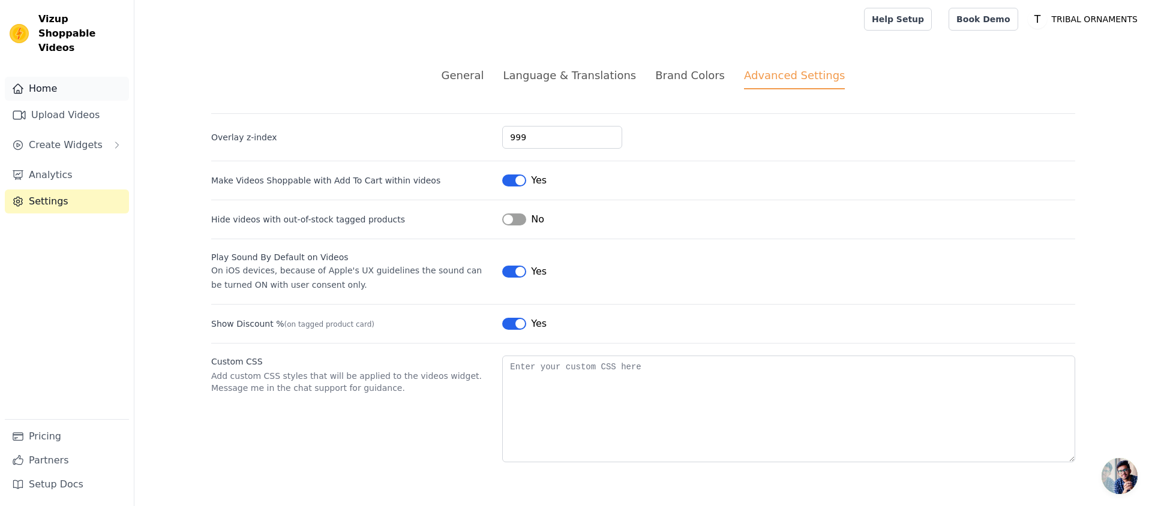
click at [29, 77] on link "Home" at bounding box center [67, 89] width 124 height 24
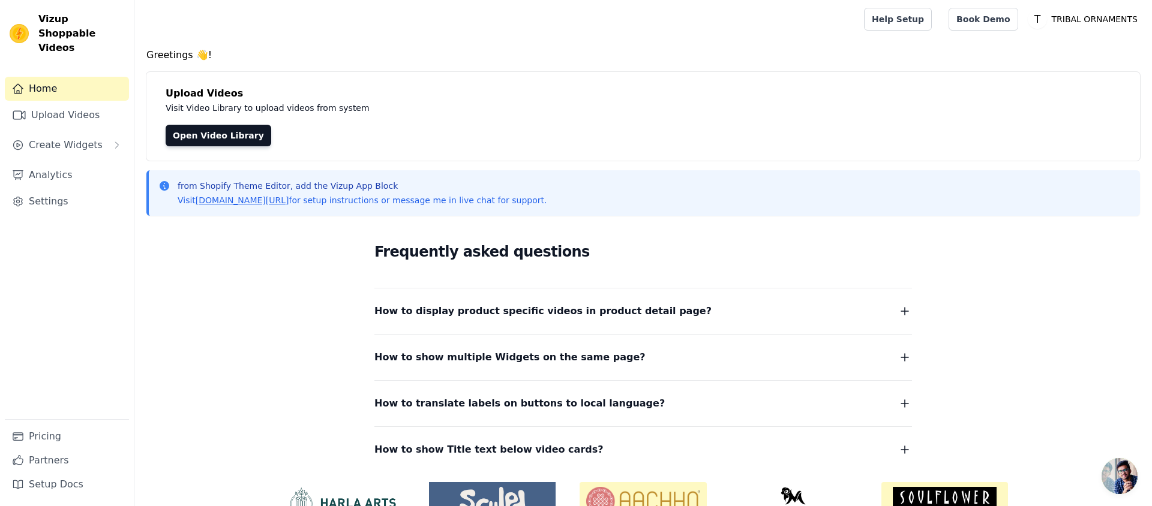
scroll to position [65, 0]
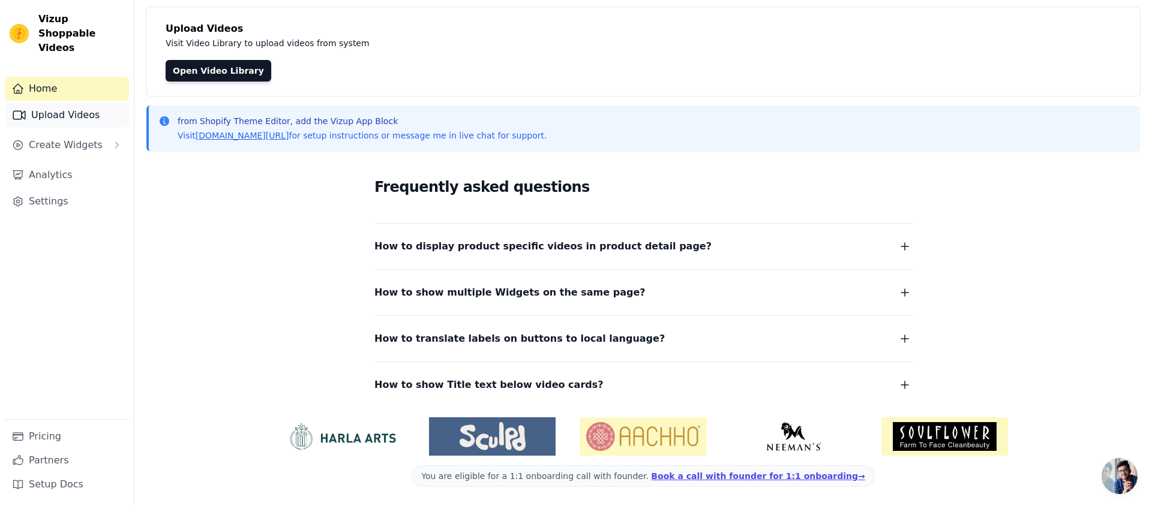
click at [80, 103] on link "Upload Videos" at bounding box center [67, 115] width 124 height 24
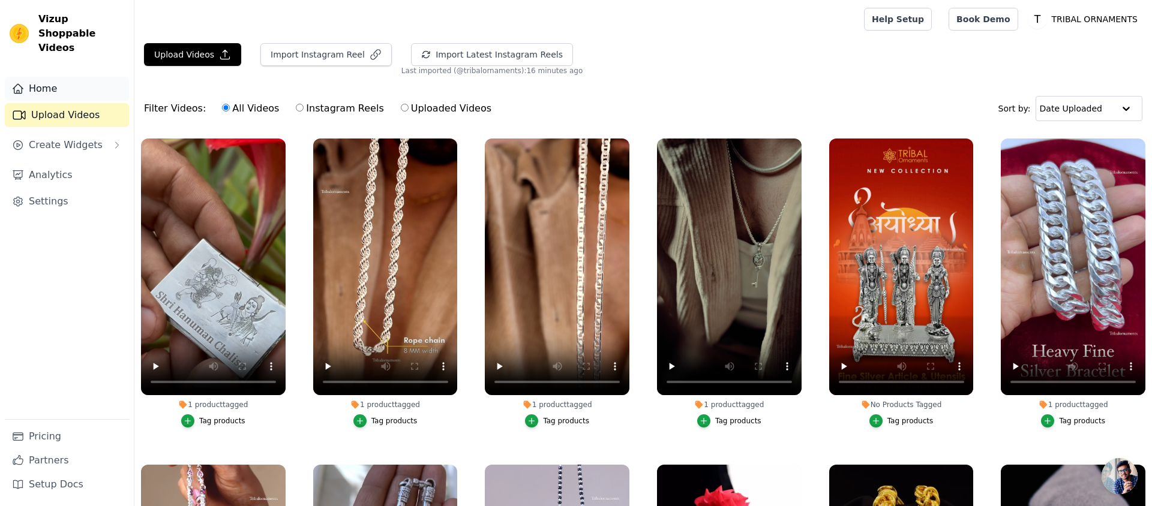
click at [78, 79] on link "Home" at bounding box center [67, 89] width 124 height 24
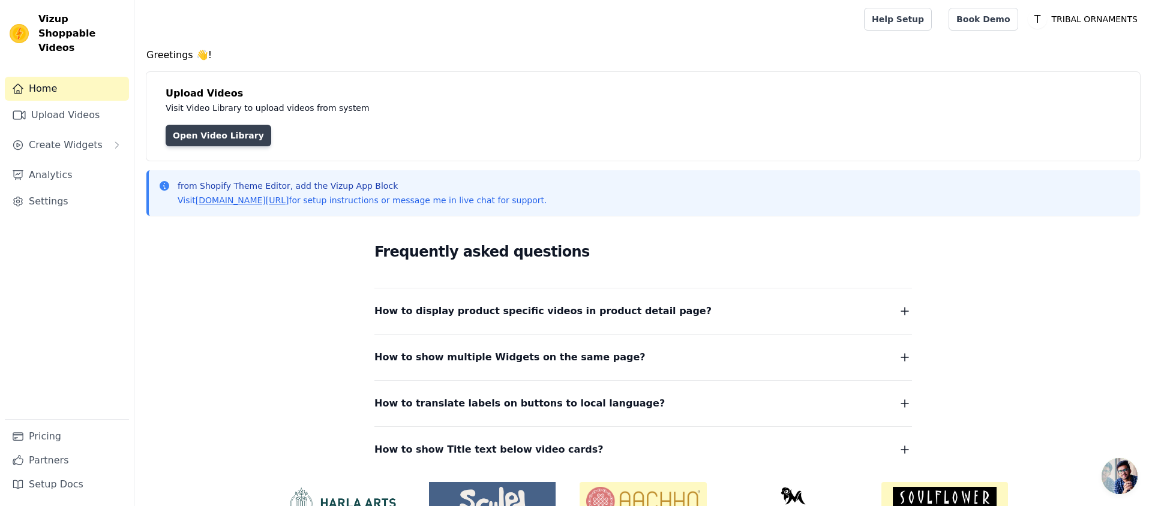
click at [185, 136] on link "Open Video Library" at bounding box center [219, 136] width 106 height 22
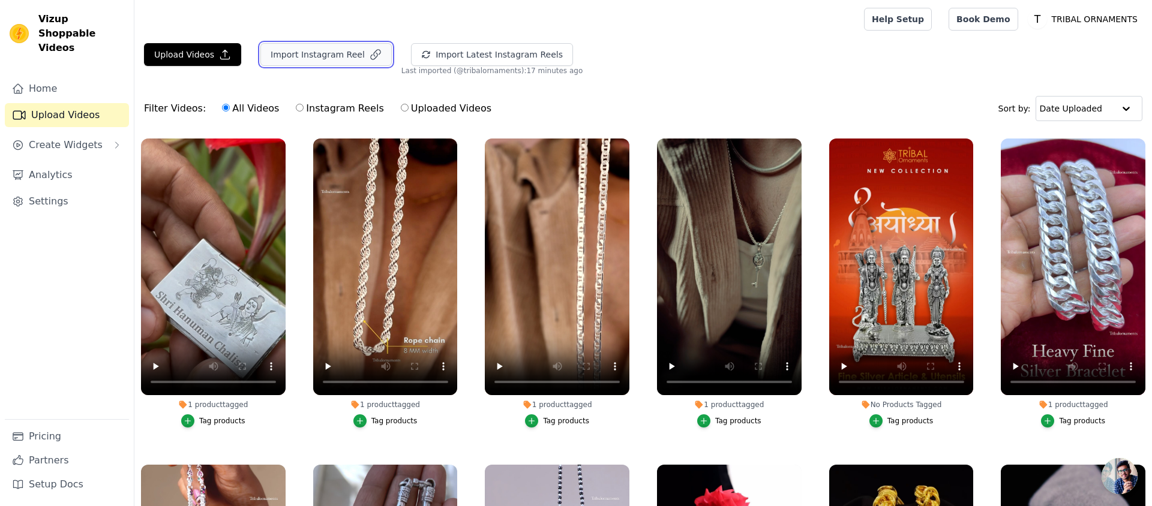
click at [336, 61] on button "Import Instagram Reel" at bounding box center [325, 54] width 131 height 23
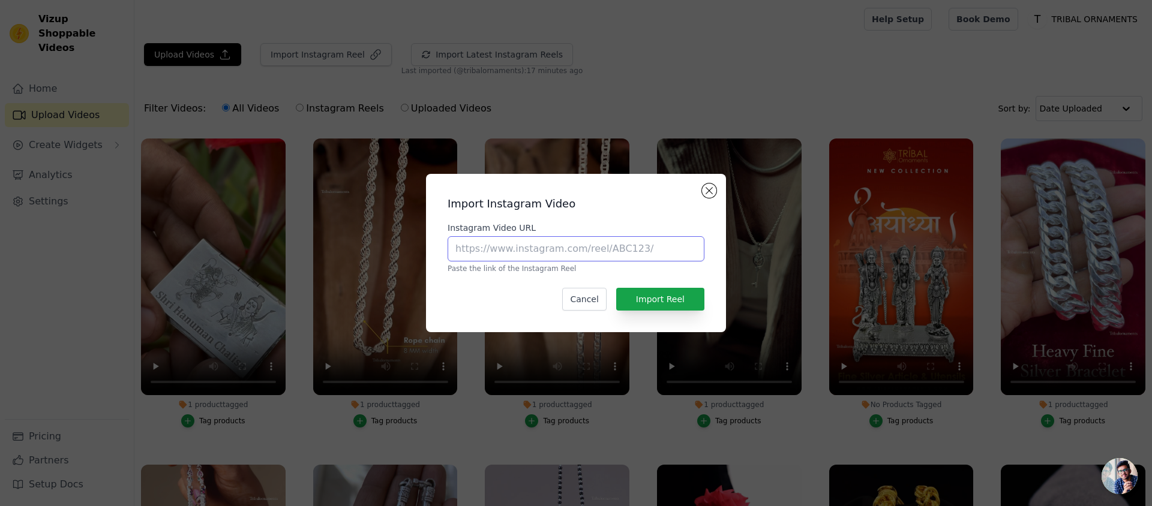
click at [637, 248] on input "Instagram Video URL" at bounding box center [576, 248] width 257 height 25
click at [712, 191] on button "Close modal" at bounding box center [709, 191] width 14 height 14
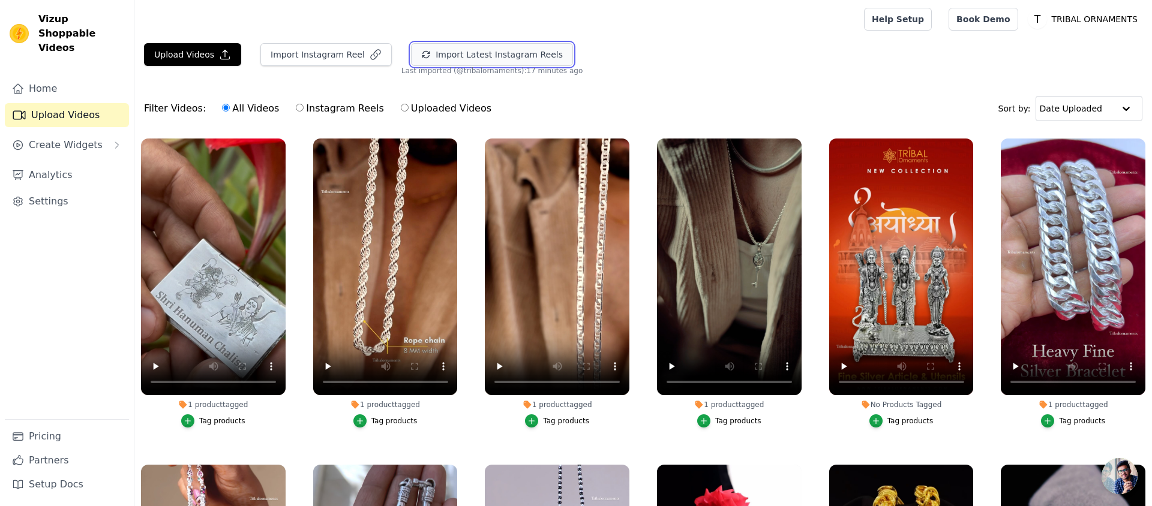
click at [451, 58] on button "Import Latest Instagram Reels" at bounding box center [492, 54] width 162 height 23
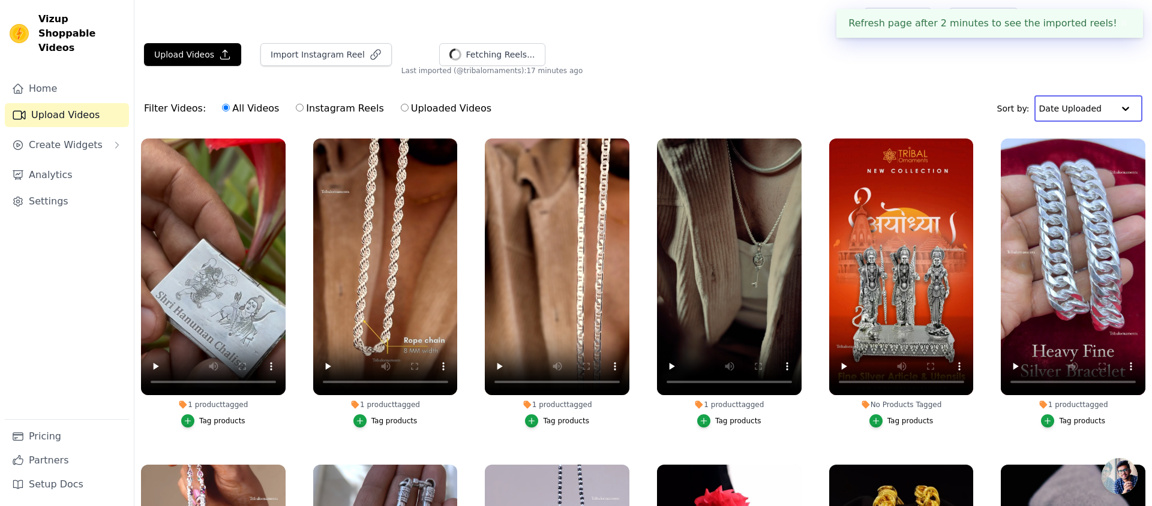
click at [1057, 112] on input "text" at bounding box center [1076, 109] width 74 height 24
click at [1056, 150] on div "Date Created" at bounding box center [1086, 146] width 103 height 14
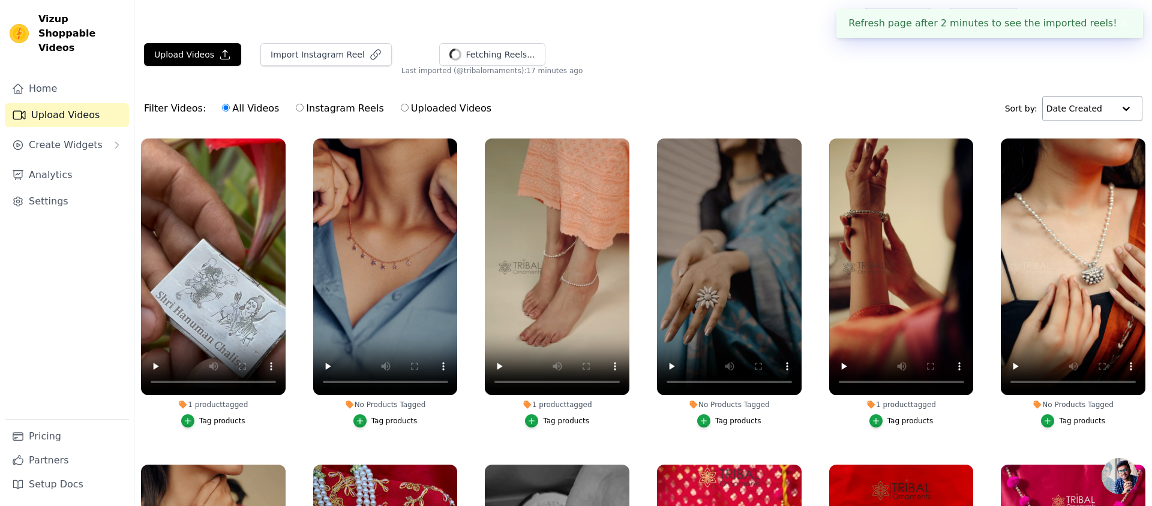
click at [1066, 98] on input "text" at bounding box center [1081, 109] width 68 height 24
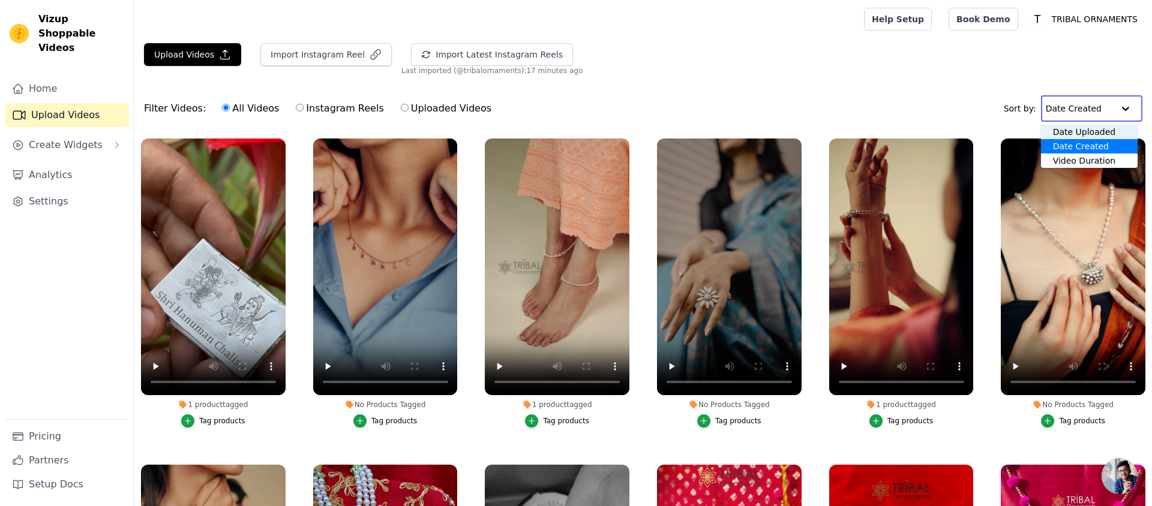
click at [1069, 127] on div "Date Uploaded" at bounding box center [1089, 132] width 97 height 14
